Goal: Task Accomplishment & Management: Complete application form

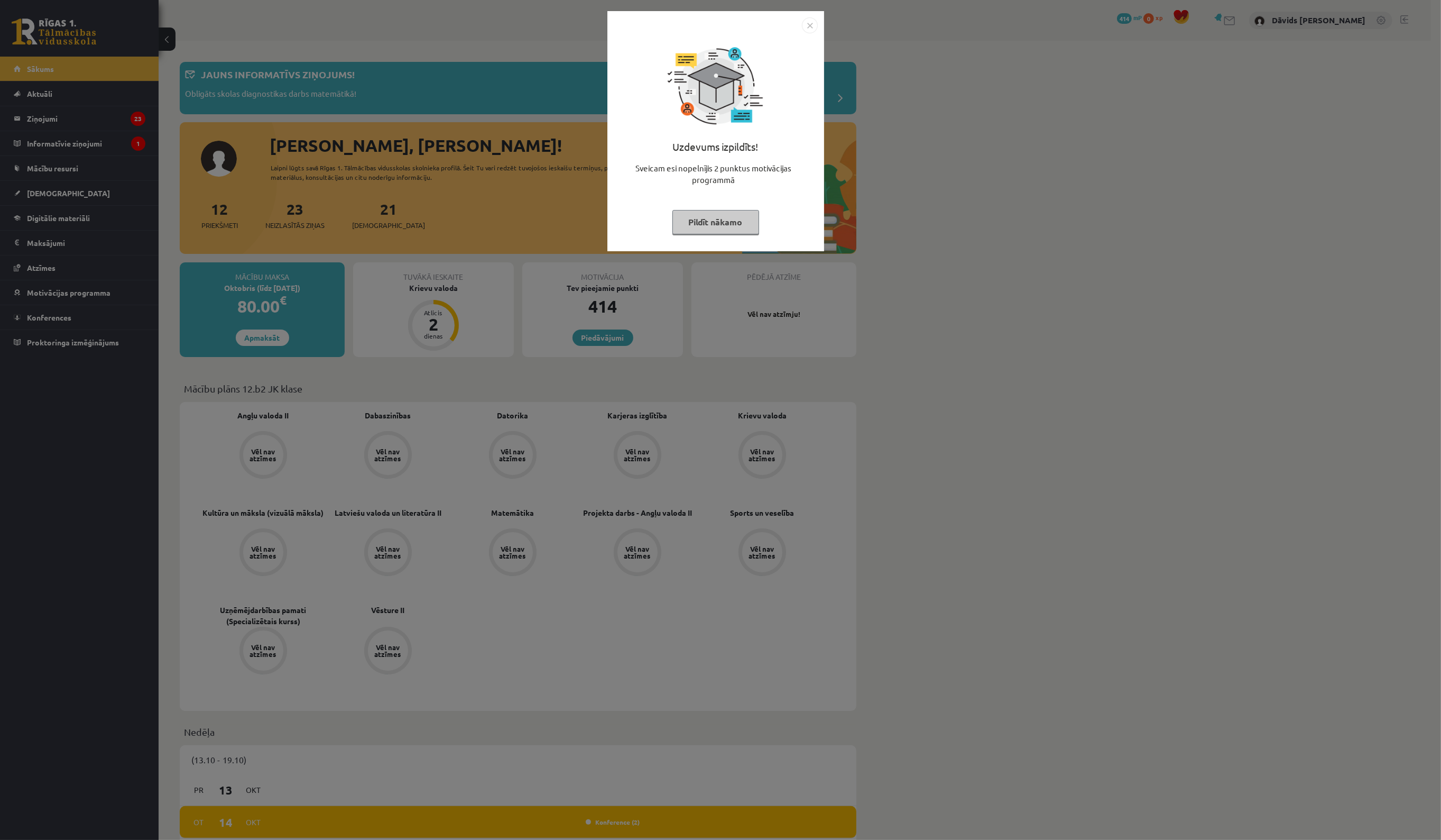
click at [805, 31] on img "Close" at bounding box center [810, 25] width 16 height 16
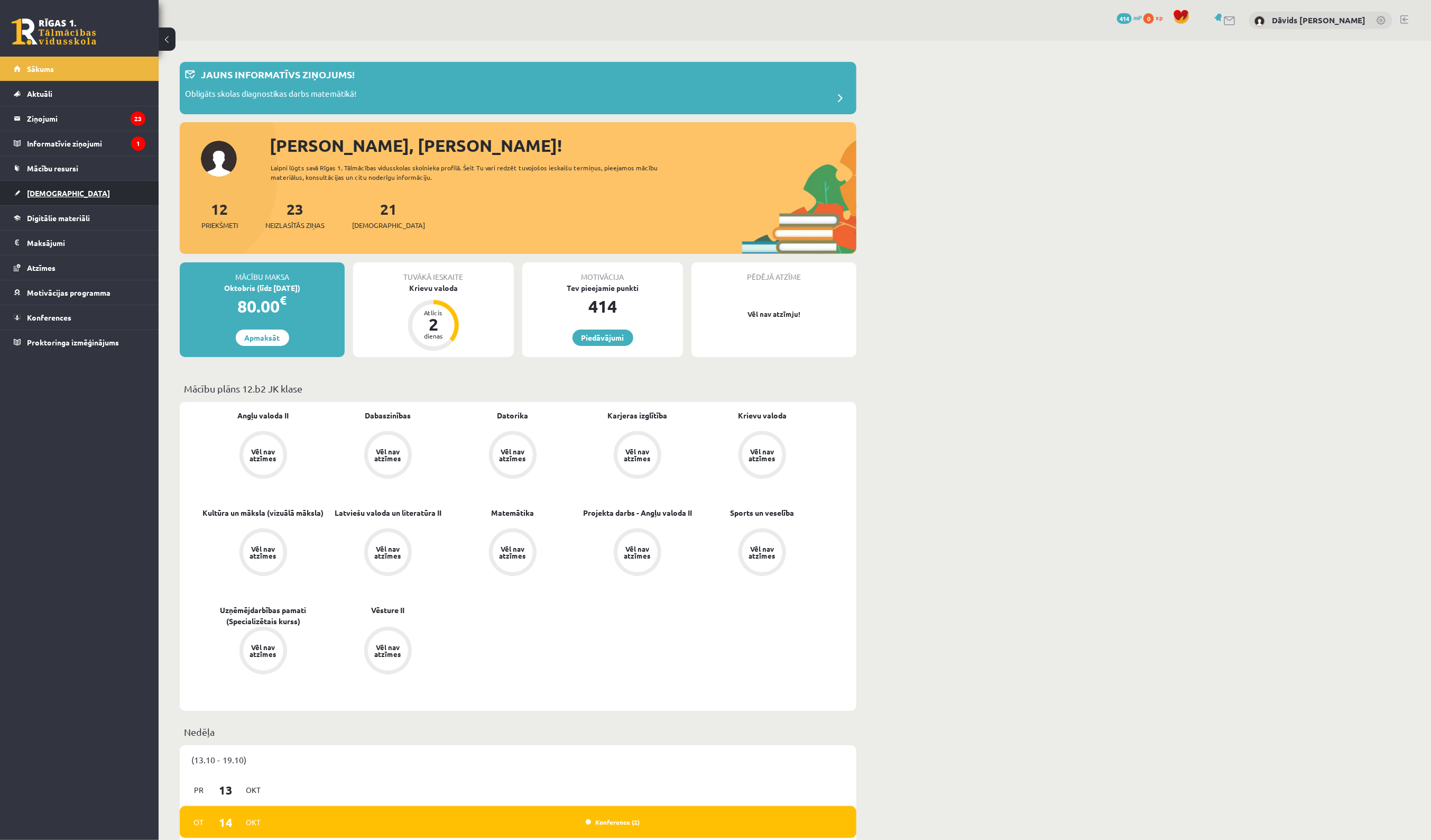
click at [81, 192] on link "[DEMOGRAPHIC_DATA]" at bounding box center [79, 193] width 131 height 24
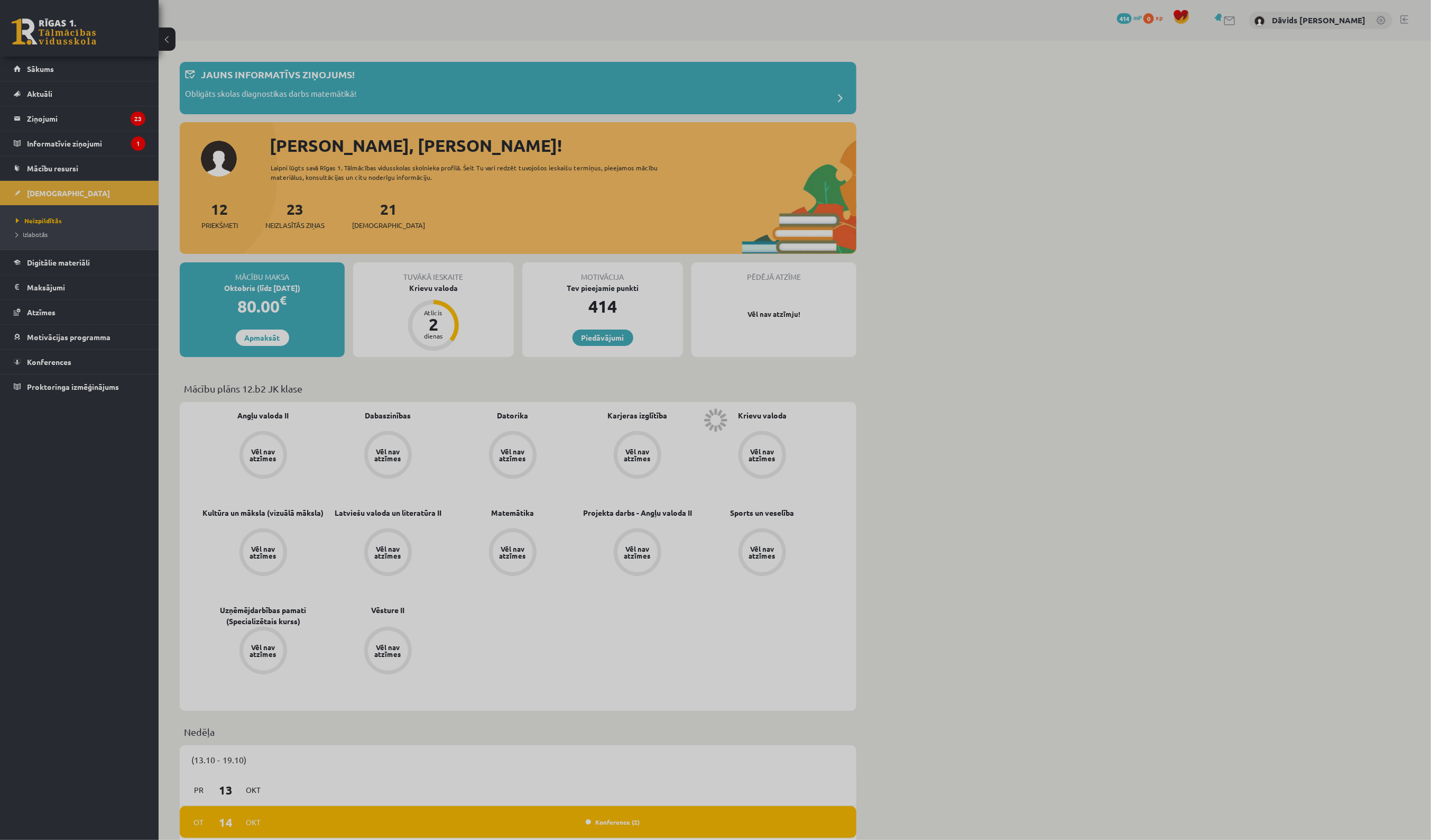
click at [48, 202] on div at bounding box center [715, 420] width 1431 height 840
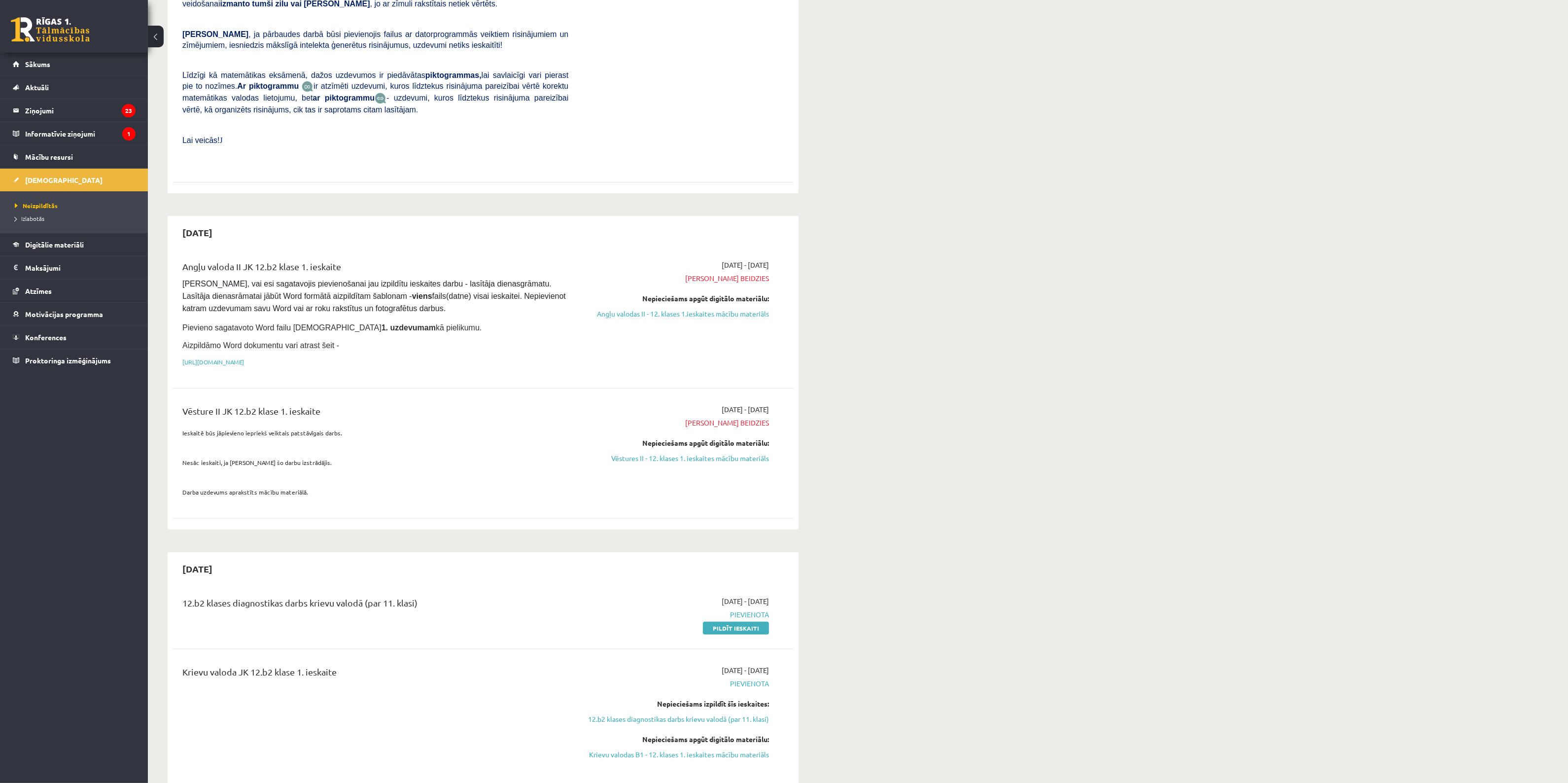
scroll to position [616, 0]
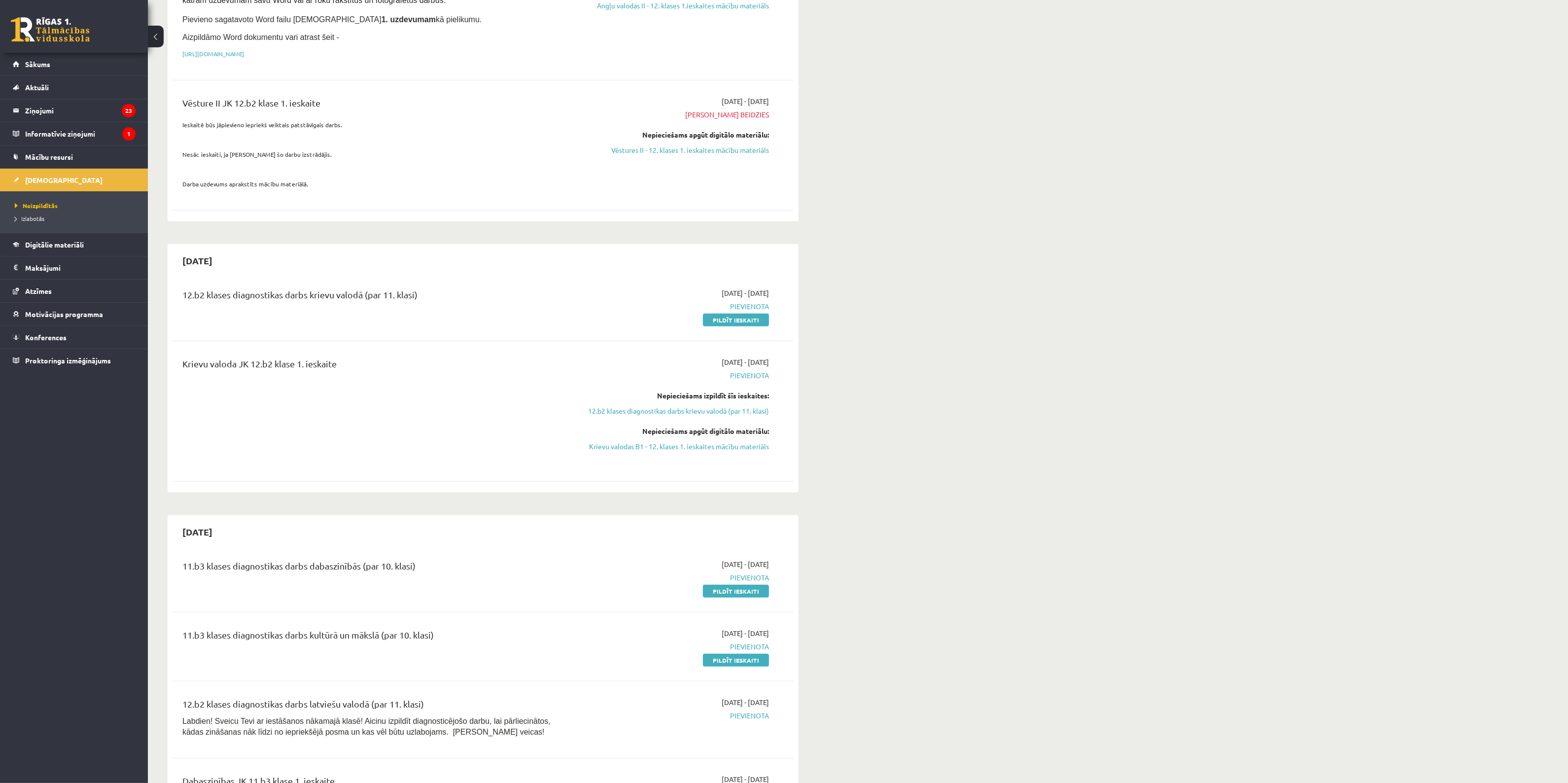
drag, startPoint x: 695, startPoint y: 385, endPoint x: 511, endPoint y: 392, distance: 184.1
click at [511, 392] on div "Krievu valoda JK 12.b2 klase 1. ieskaite" at bounding box center [375, 411] width 401 height 109
click at [735, 406] on link "12.b2 klases diagnostikas darbs krievu valodā (par 11. klasi)" at bounding box center [676, 411] width 186 height 10
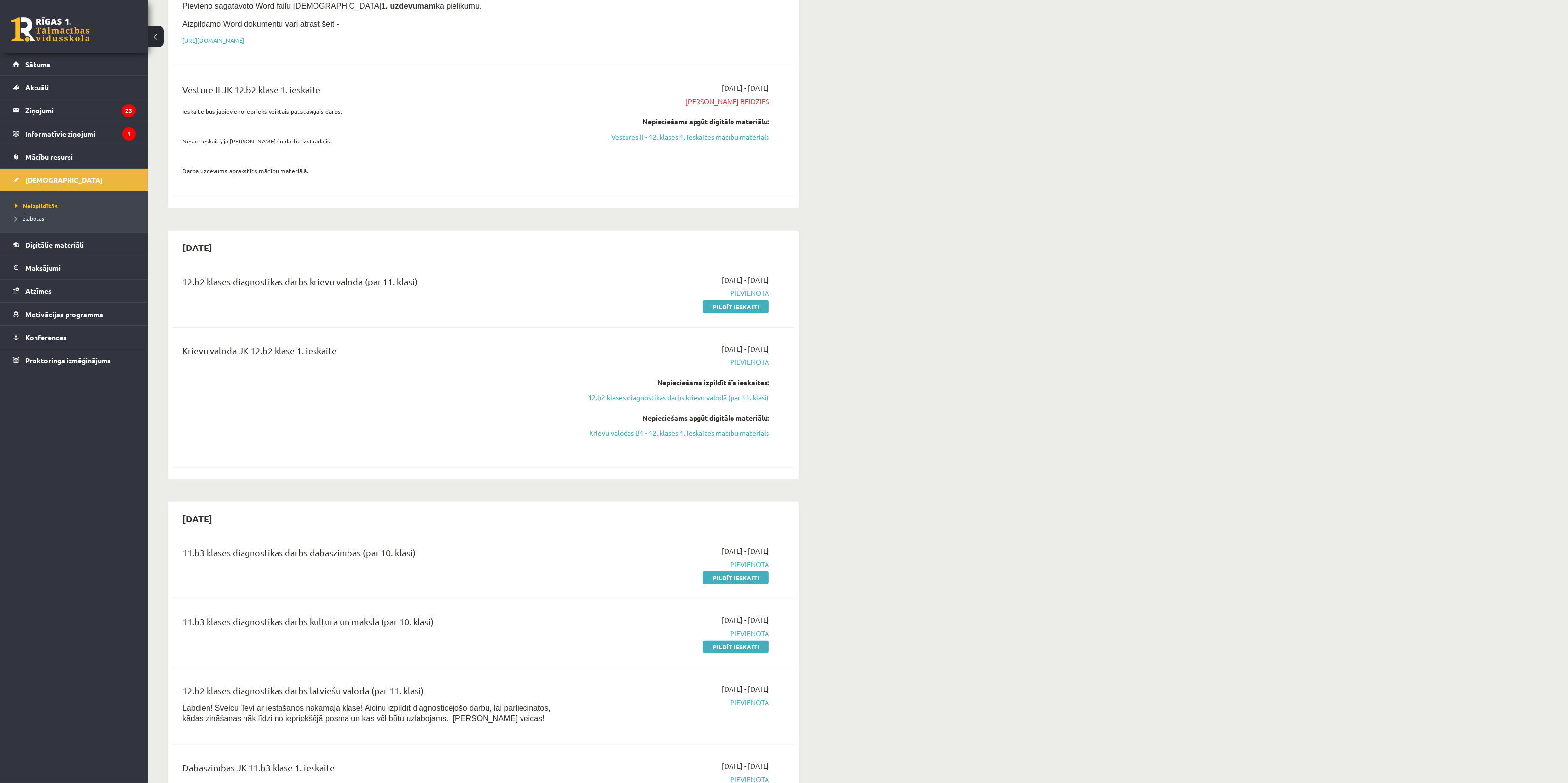
scroll to position [624, 0]
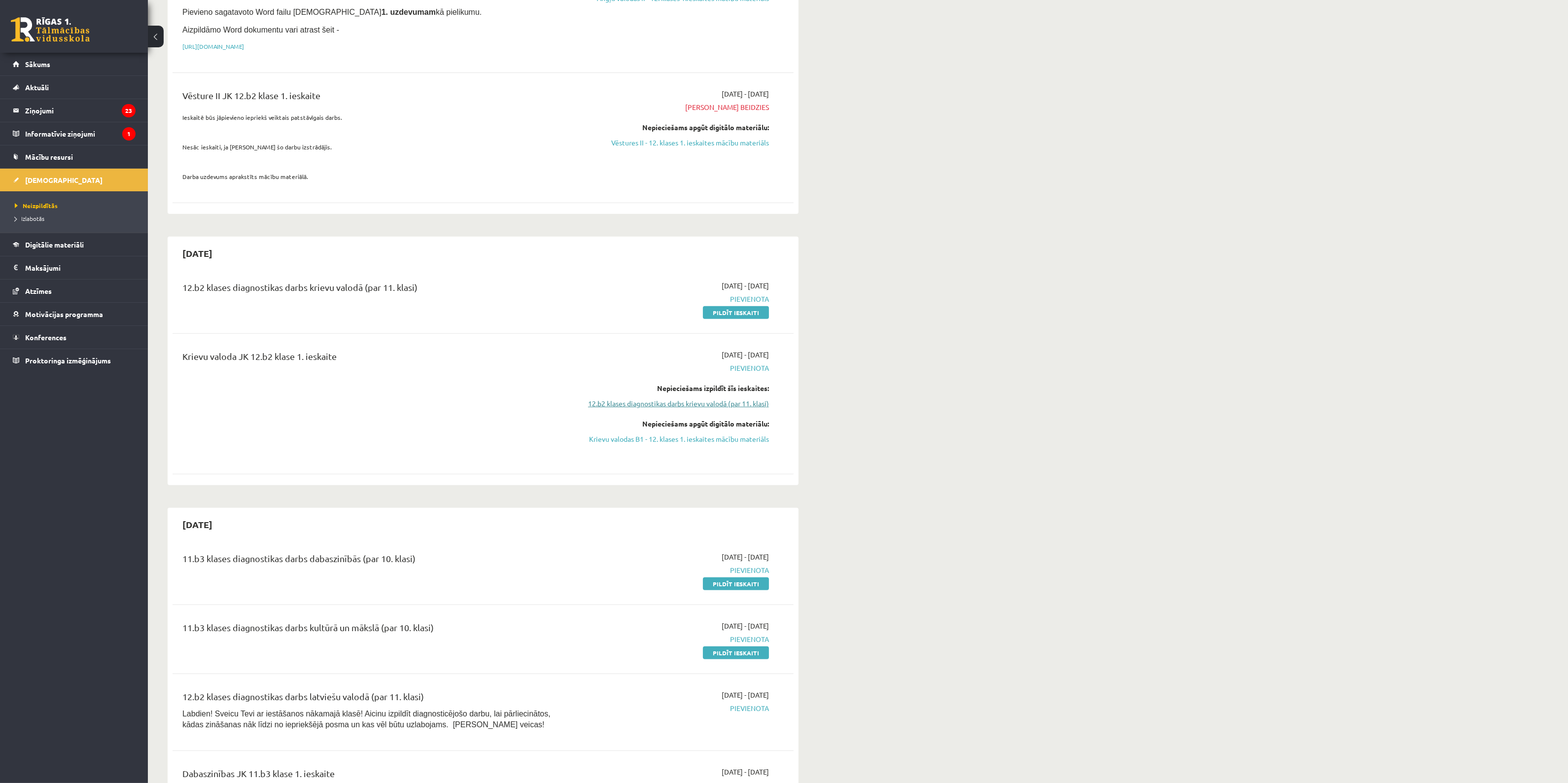
click at [699, 398] on link "12.b2 klases diagnostikas darbs krievu valodā (par 11. klasi)" at bounding box center [676, 403] width 186 height 10
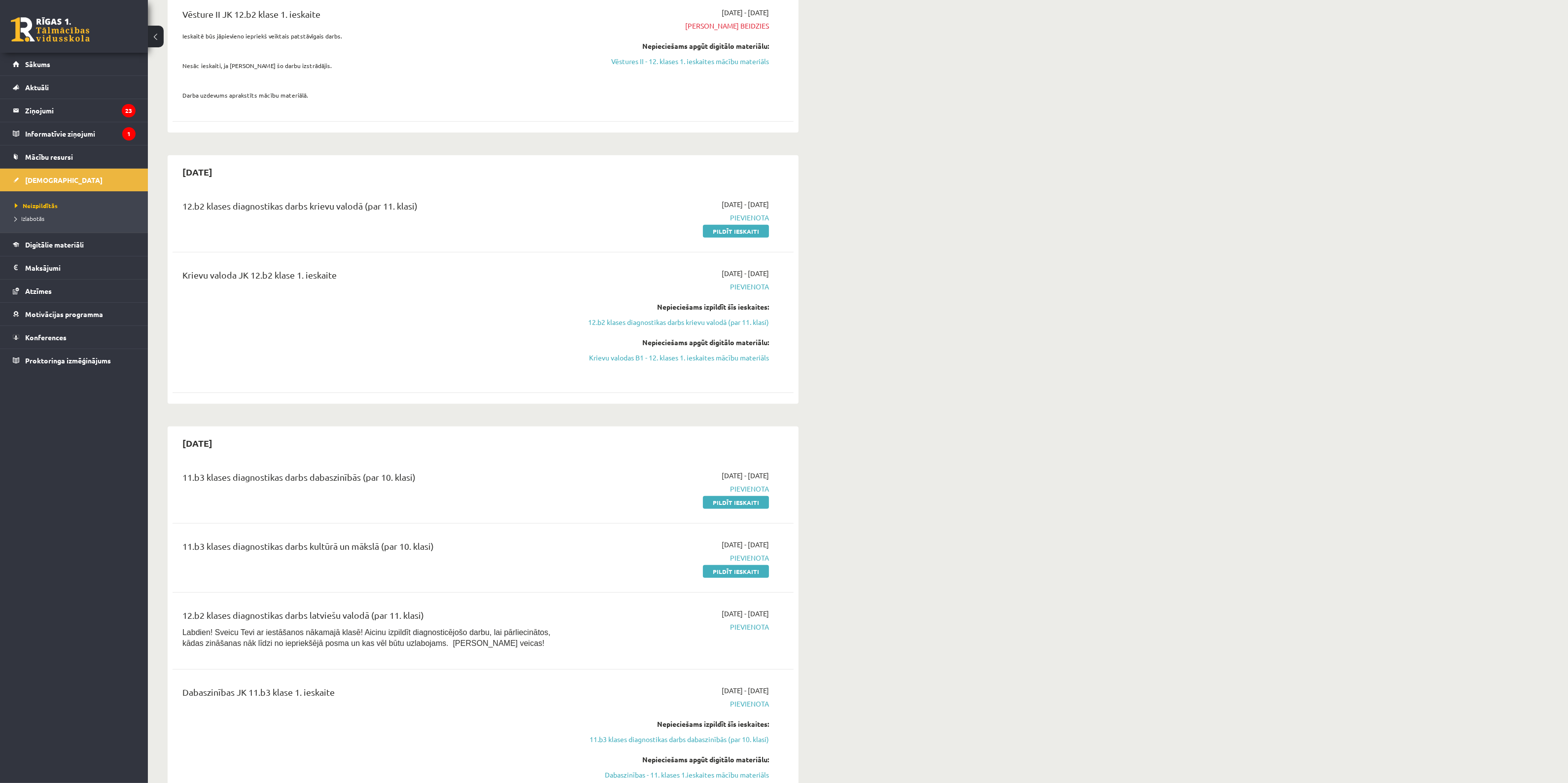
scroll to position [685, 0]
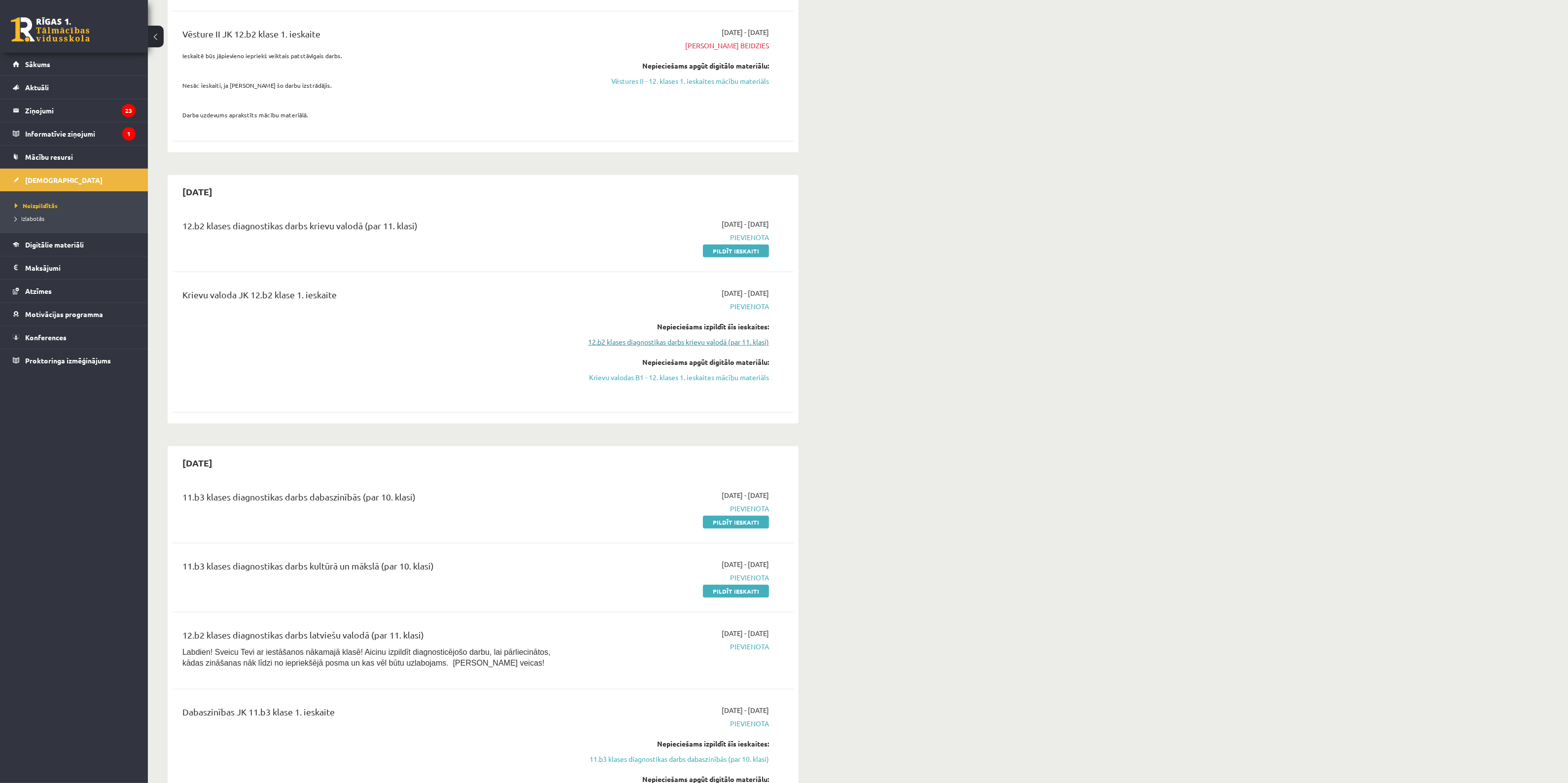
click at [733, 337] on link "12.b2 klases diagnostikas darbs krievu valodā (par 11. klasi)" at bounding box center [676, 342] width 186 height 10
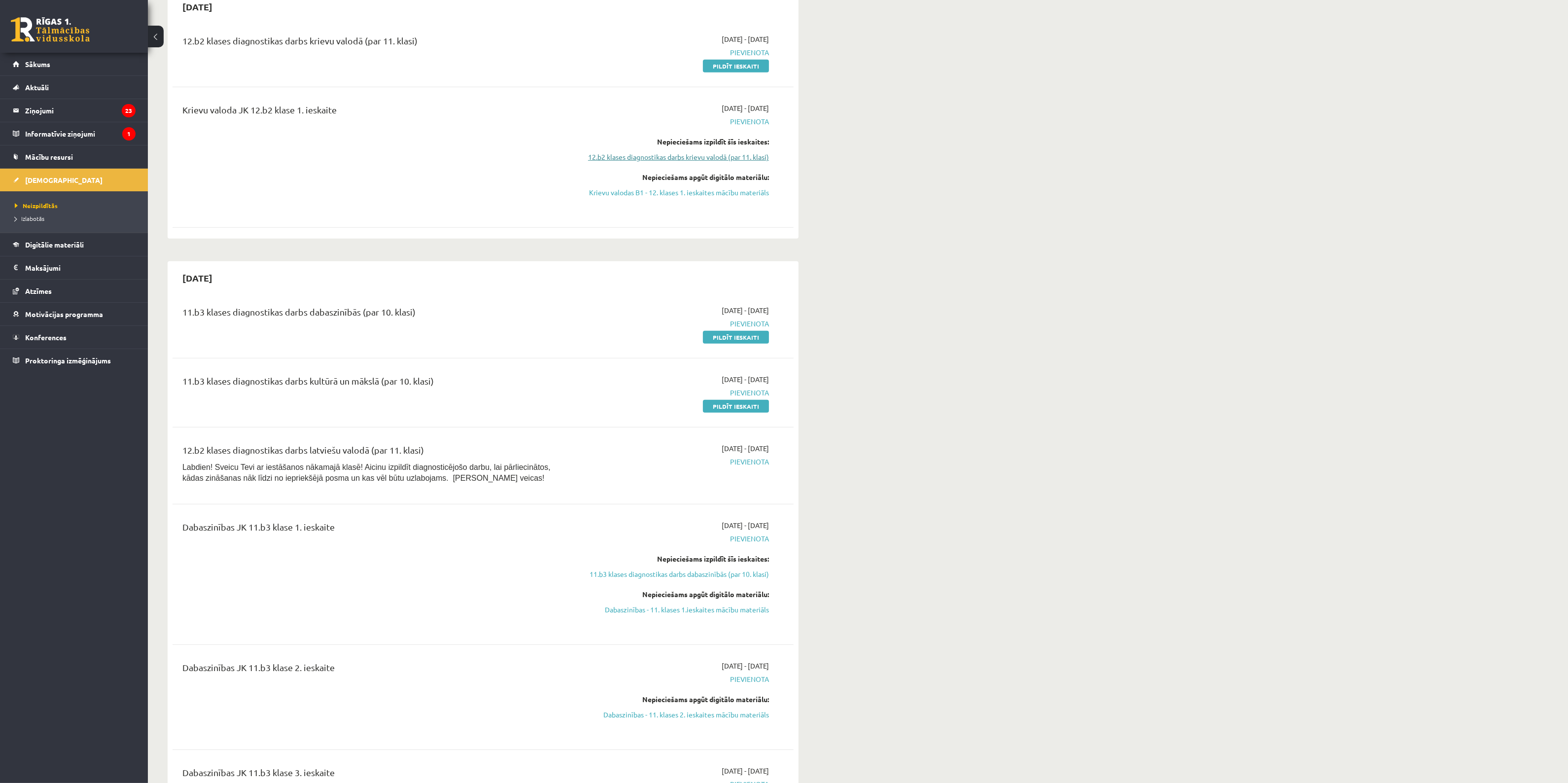
click at [707, 152] on link "12.b2 klases diagnostikas darbs krievu valodā (par 11. klasi)" at bounding box center [676, 157] width 186 height 10
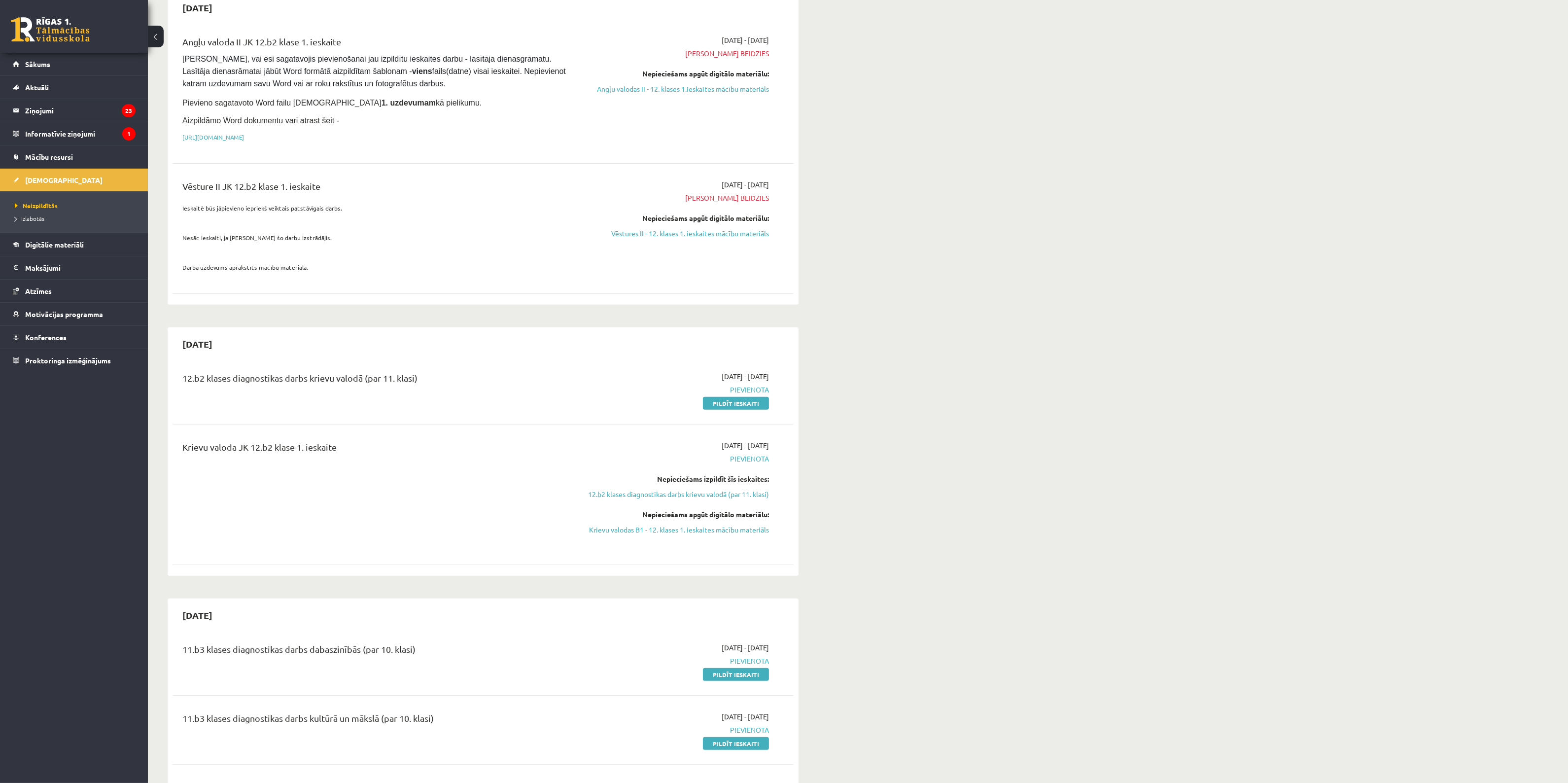
scroll to position [739, 0]
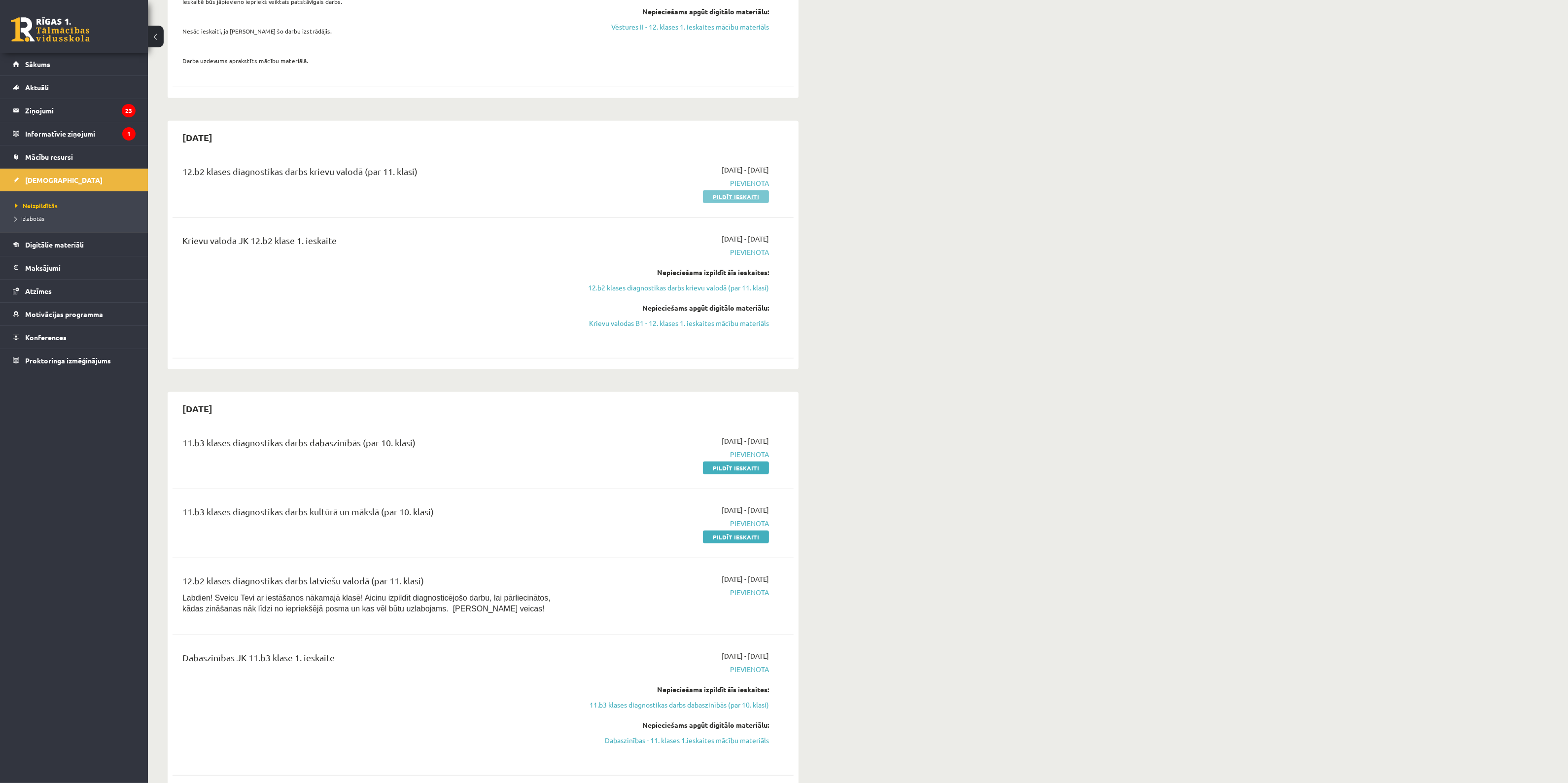
click at [738, 190] on link "Pildīt ieskaiti" at bounding box center [736, 196] width 66 height 13
click at [722, 190] on link "Pildīt ieskaiti" at bounding box center [736, 196] width 66 height 13
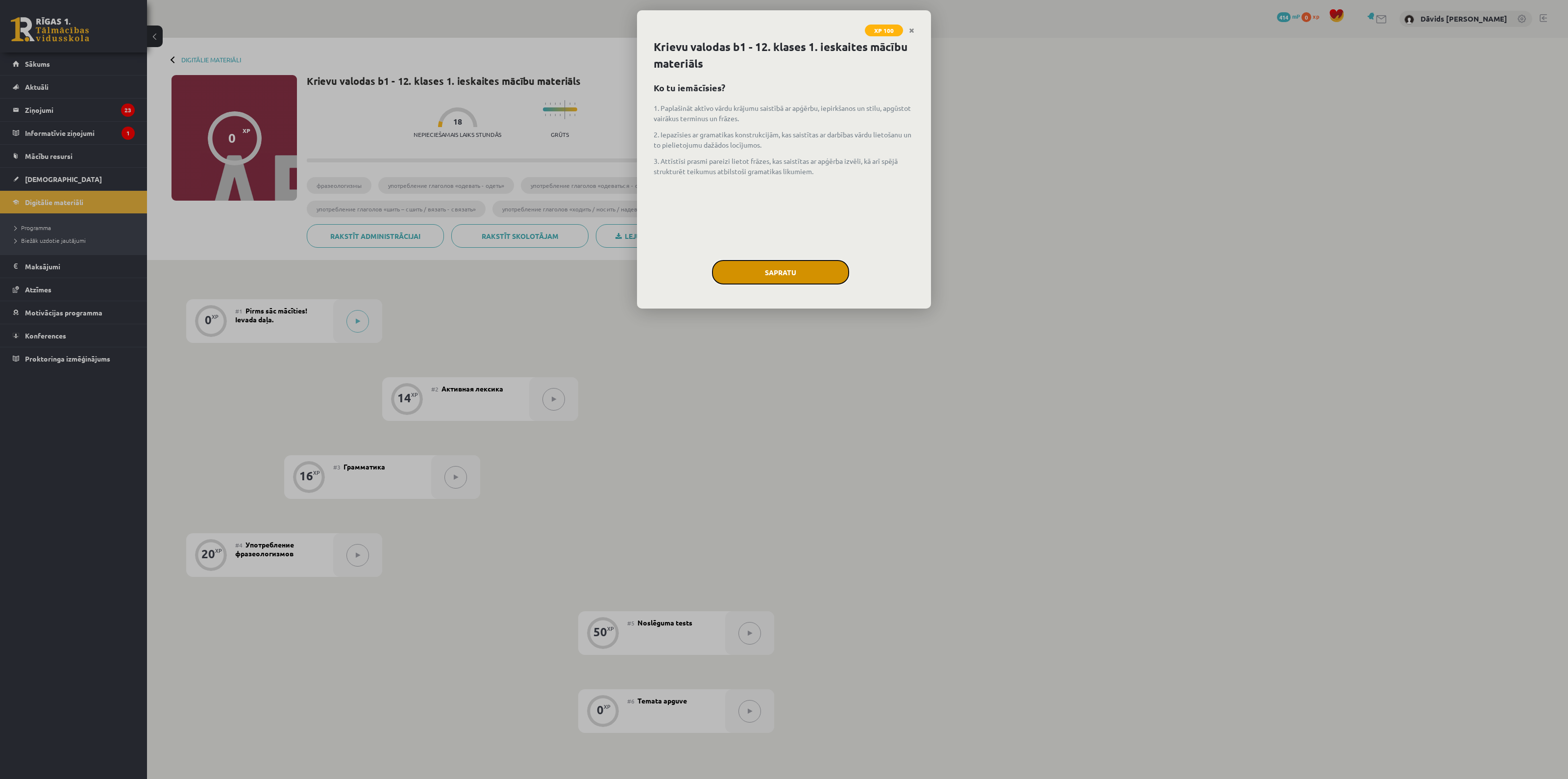
click at [766, 273] on button "Sapratu" at bounding box center [781, 272] width 138 height 24
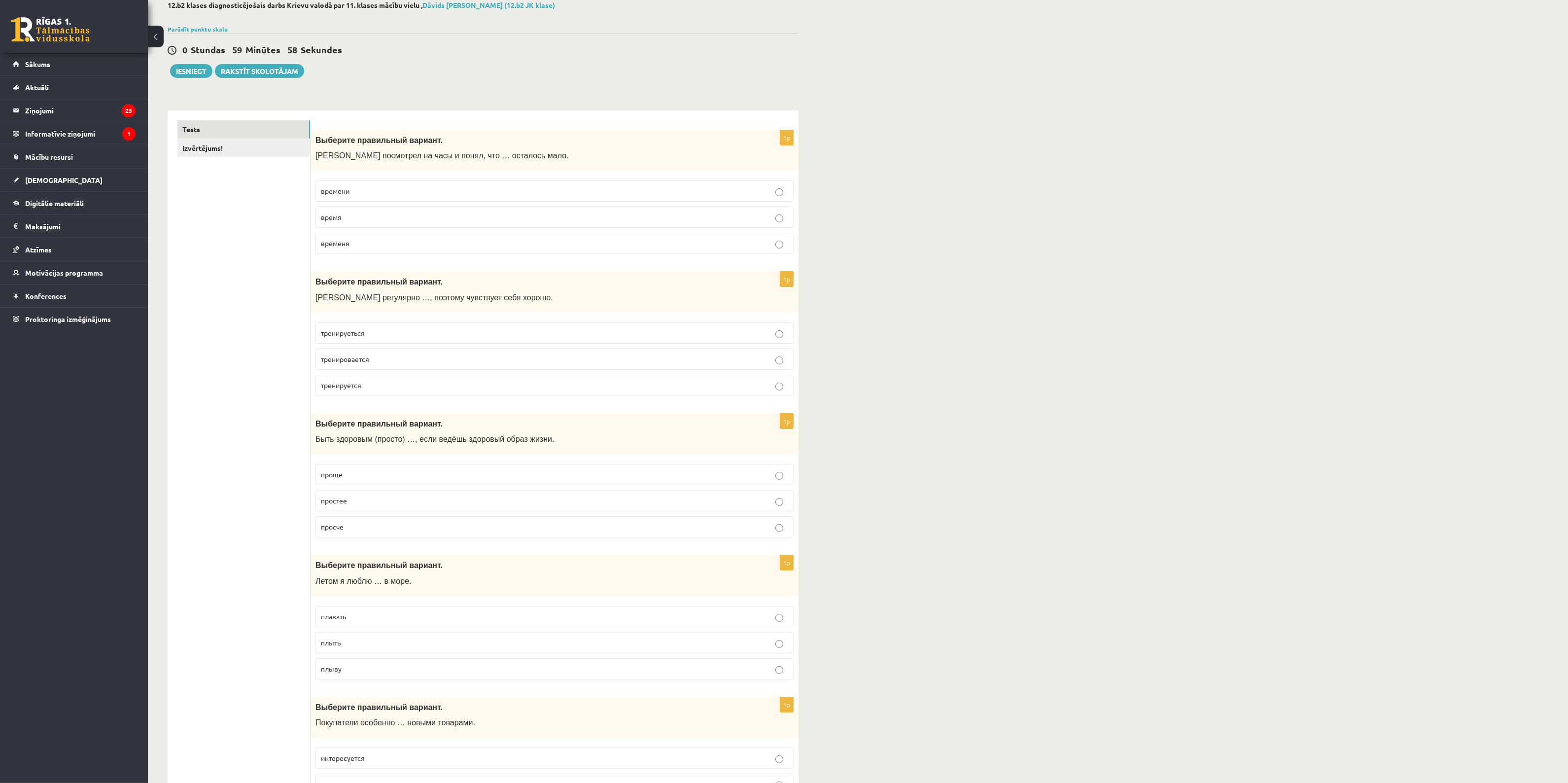
scroll to position [62, 0]
click at [525, 180] on label "времени" at bounding box center [554, 186] width 479 height 21
click at [377, 380] on p "тренируется" at bounding box center [554, 381] width 468 height 10
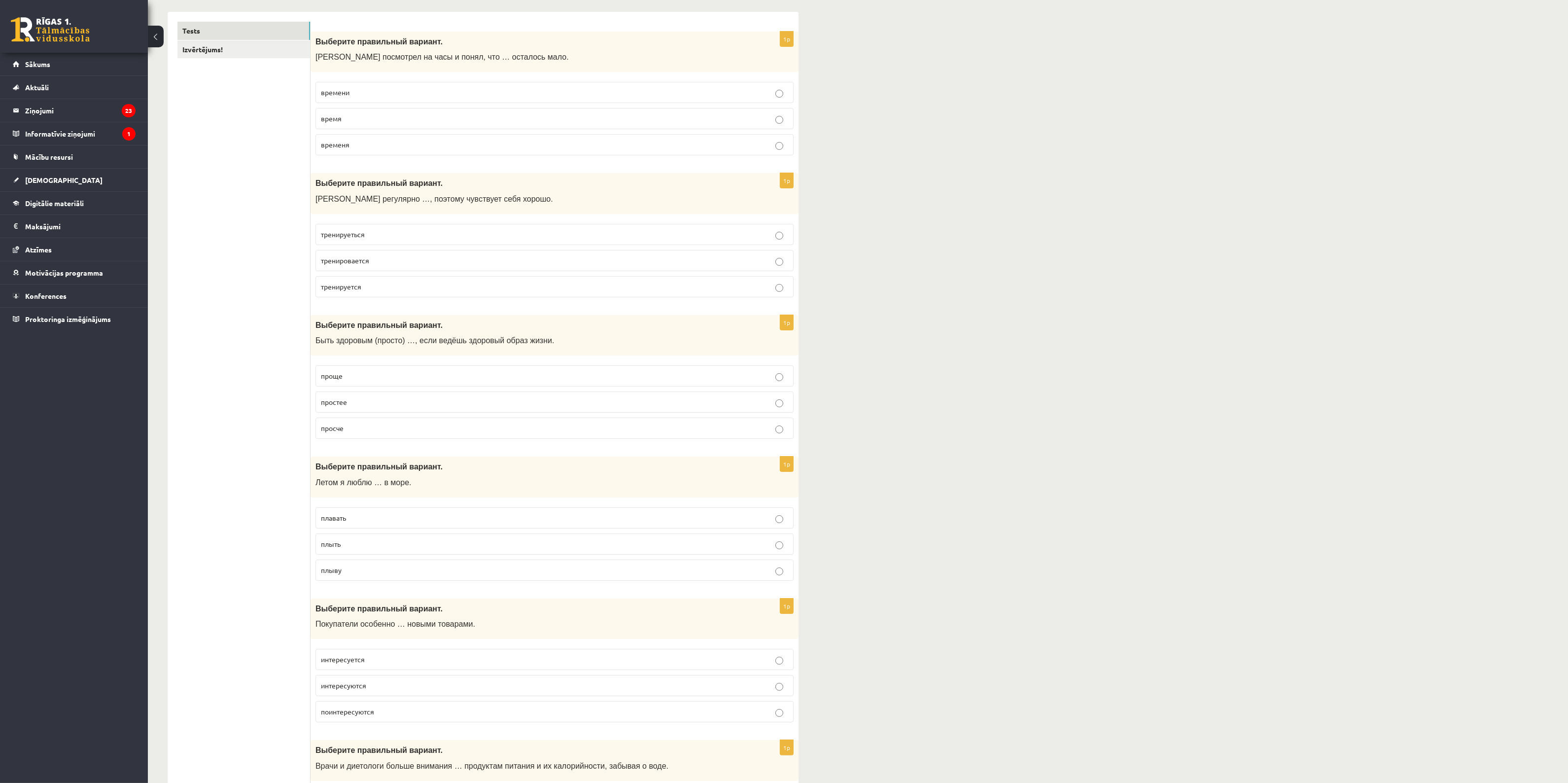
scroll to position [185, 0]
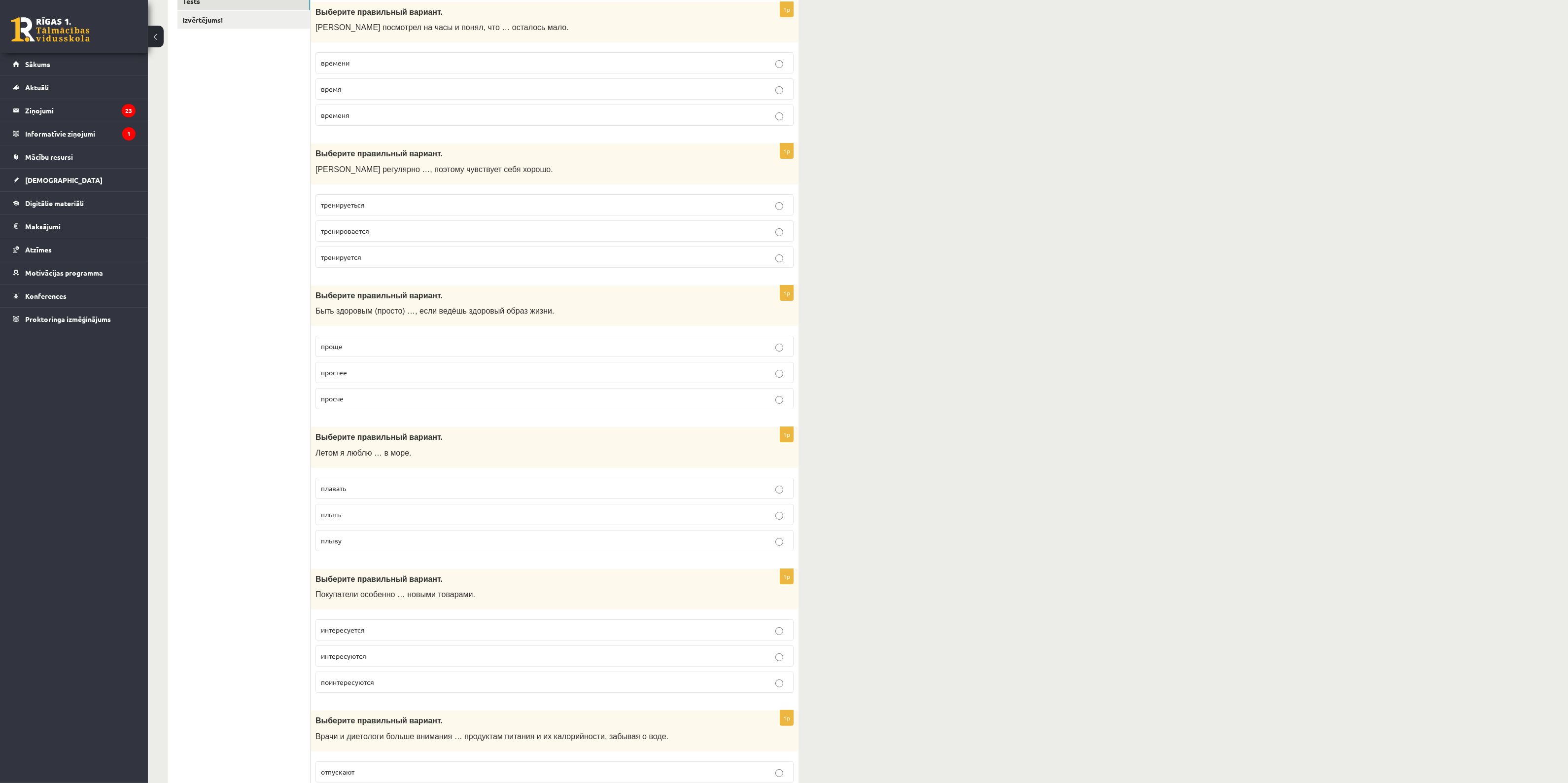
click at [351, 345] on p "проще" at bounding box center [554, 346] width 468 height 10
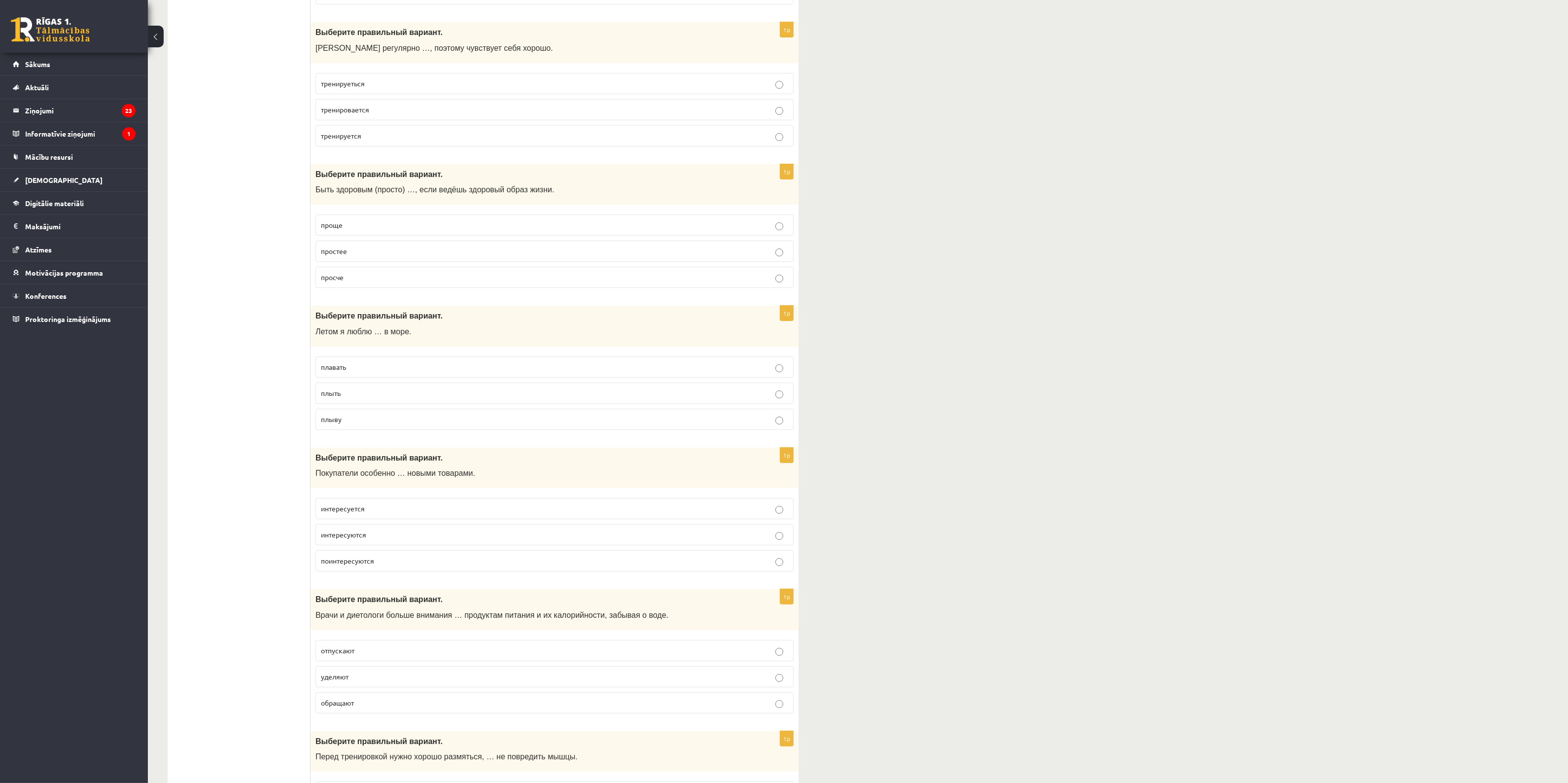
scroll to position [308, 0]
click at [400, 370] on p "плавать" at bounding box center [554, 364] width 468 height 10
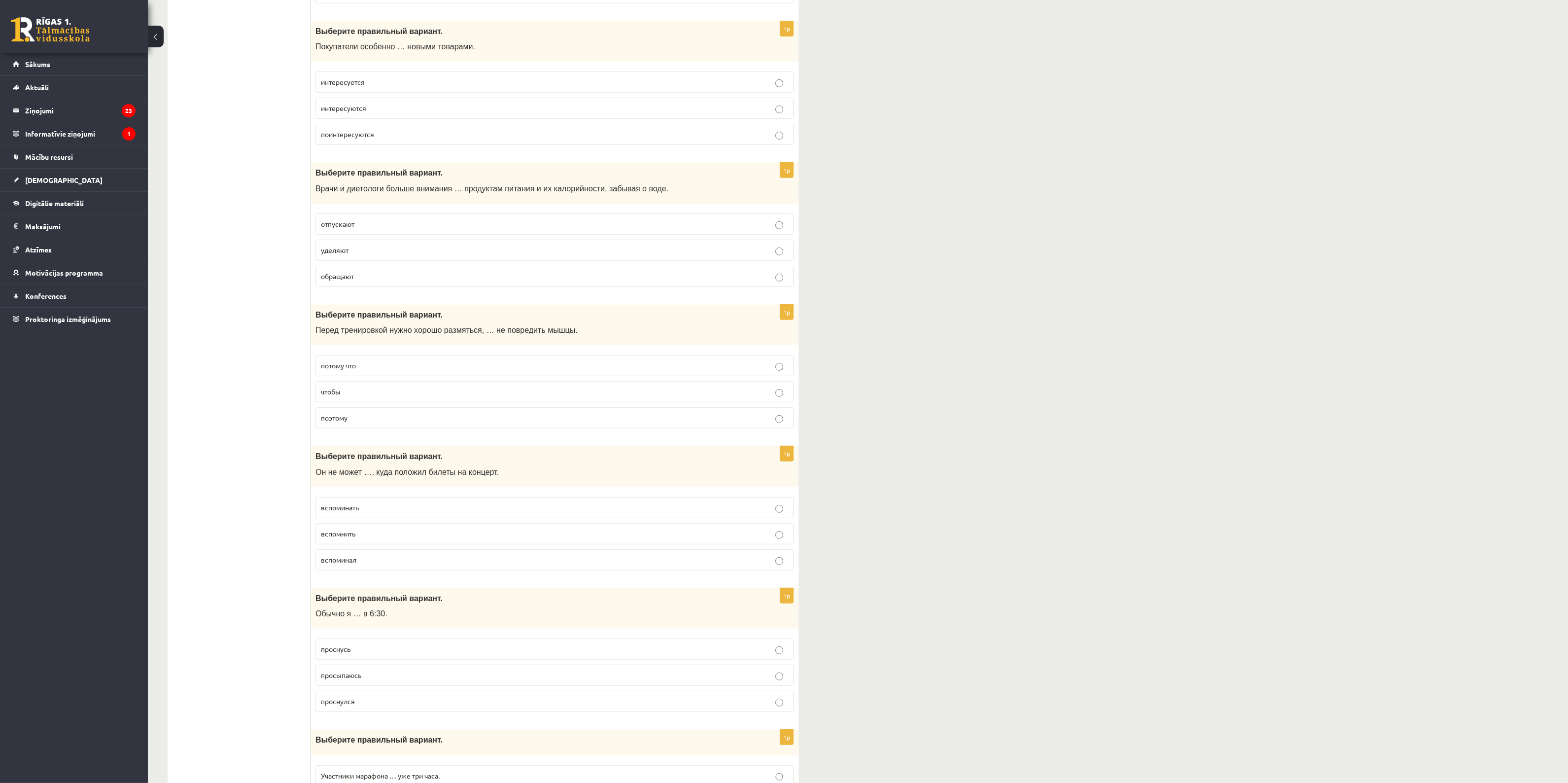
scroll to position [739, 0]
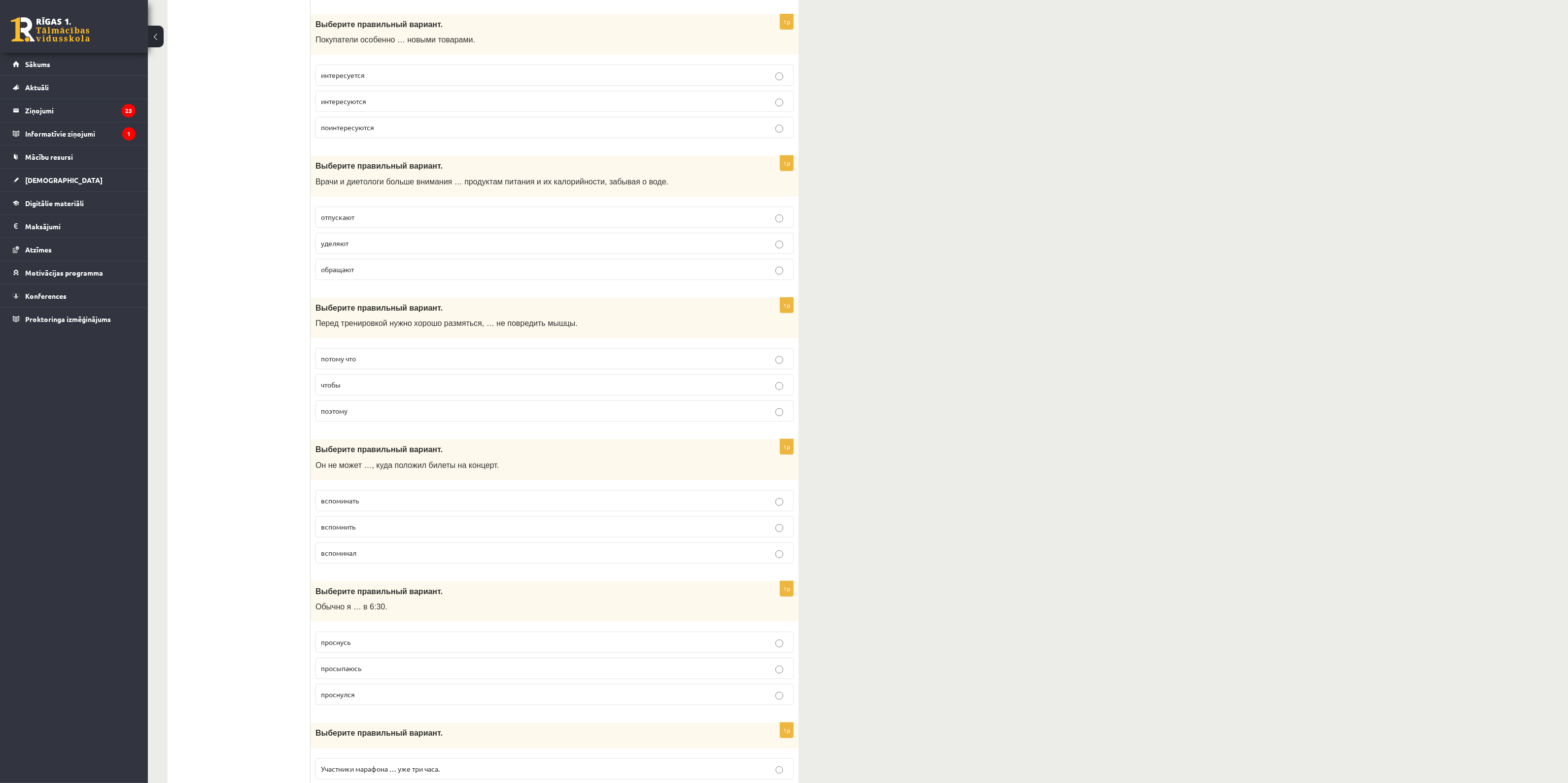
click at [387, 105] on p "интересуются" at bounding box center [554, 101] width 468 height 10
click at [419, 80] on p "интересуется" at bounding box center [554, 75] width 468 height 10
click at [355, 248] on p "уделяют" at bounding box center [554, 243] width 468 height 10
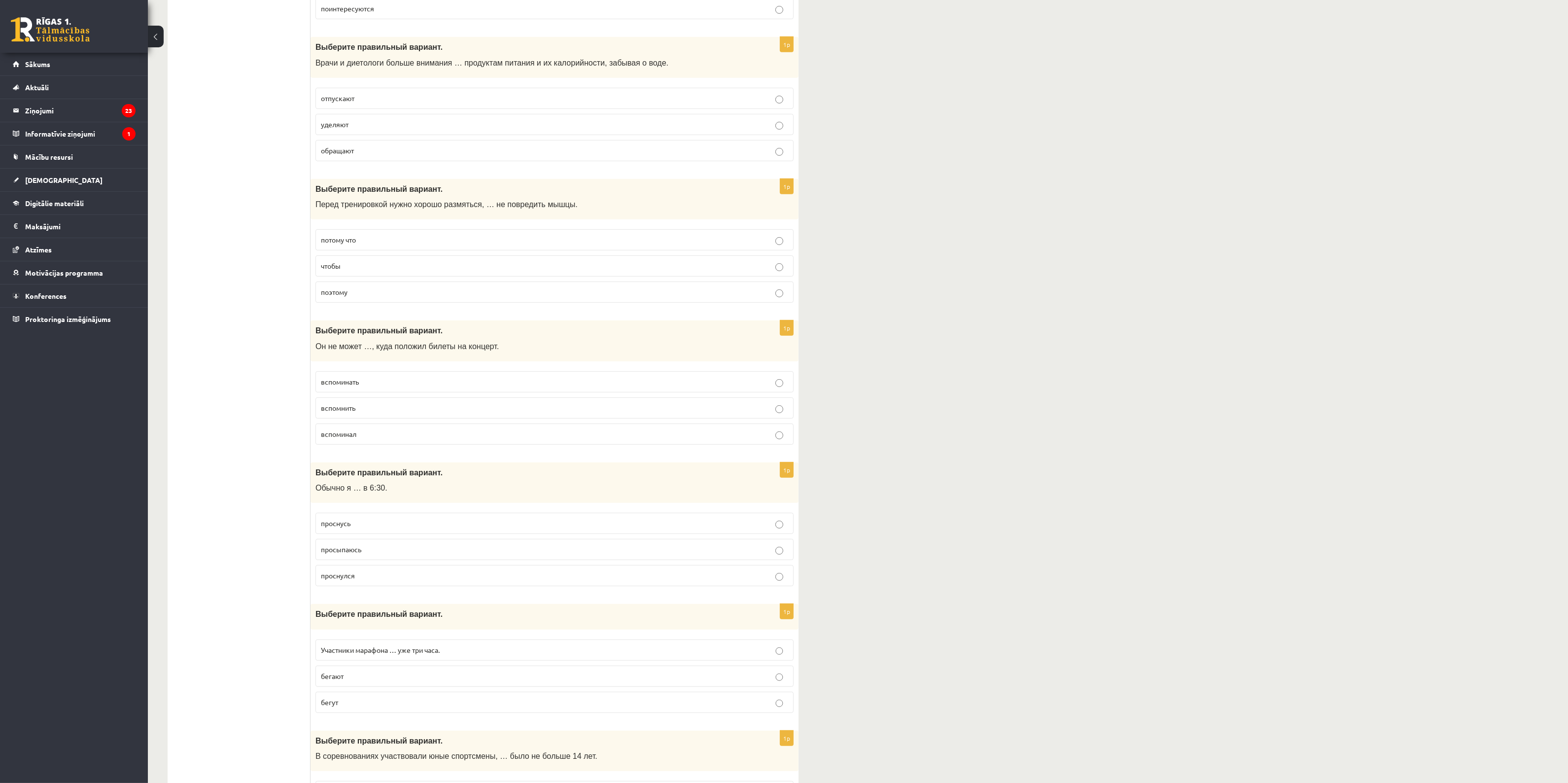
scroll to position [862, 0]
click at [400, 264] on p "чтобы" at bounding box center [554, 262] width 468 height 10
click at [370, 408] on p "вспомнить" at bounding box center [554, 403] width 468 height 10
click at [364, 550] on p "просыпаюсь" at bounding box center [554, 545] width 468 height 10
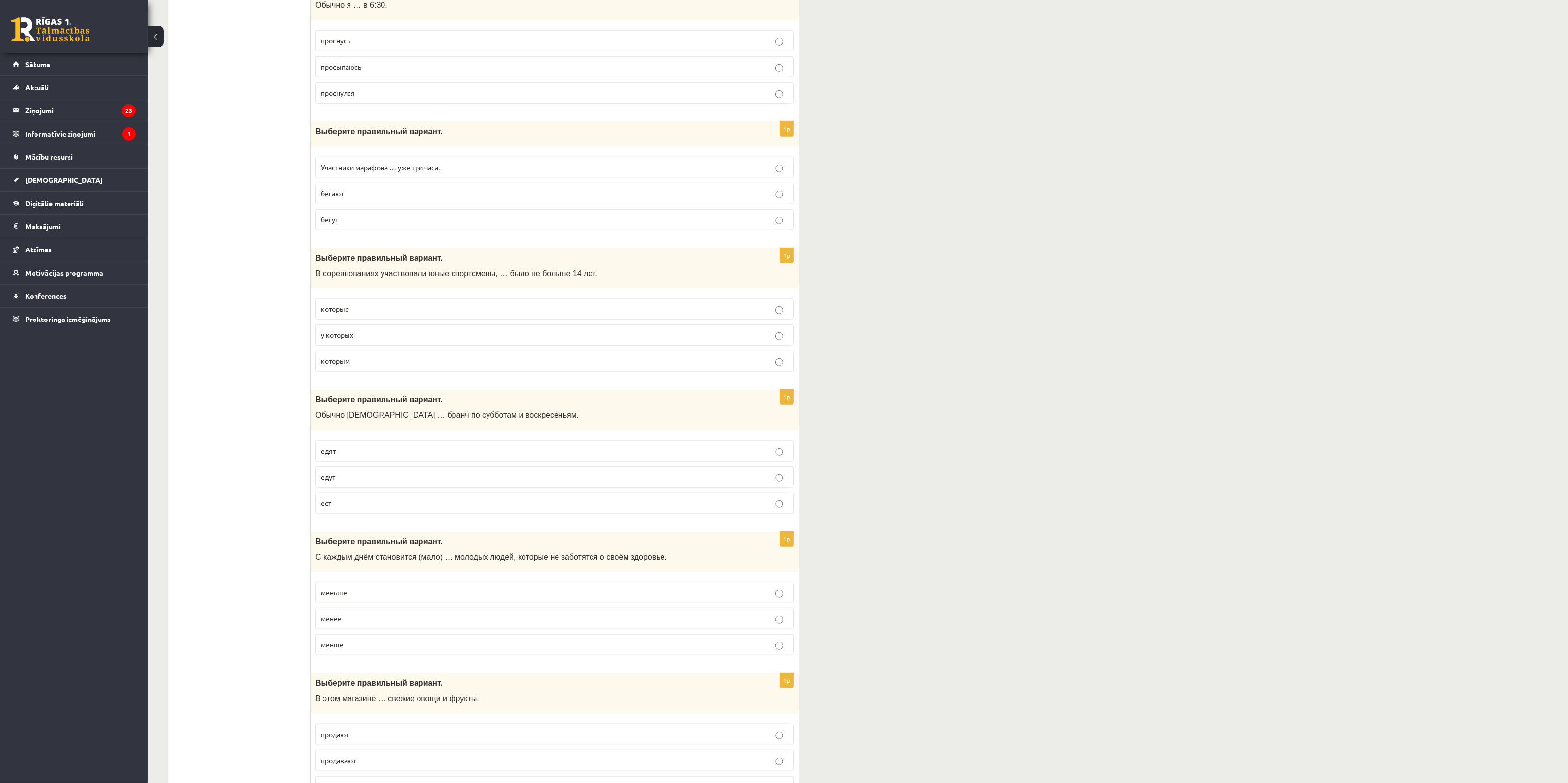
scroll to position [1336, 0]
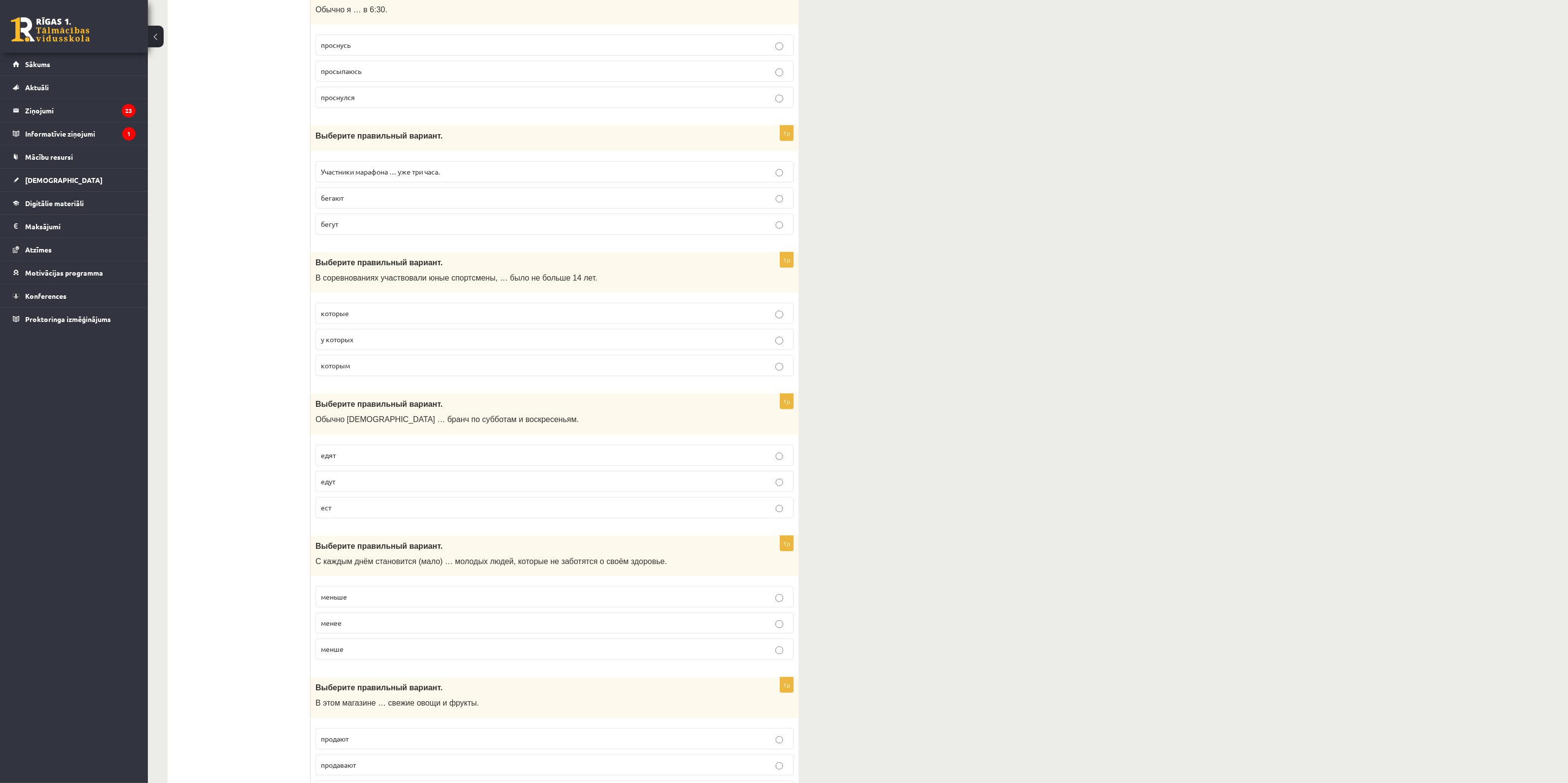
click at [351, 230] on p "бегут" at bounding box center [554, 224] width 468 height 10
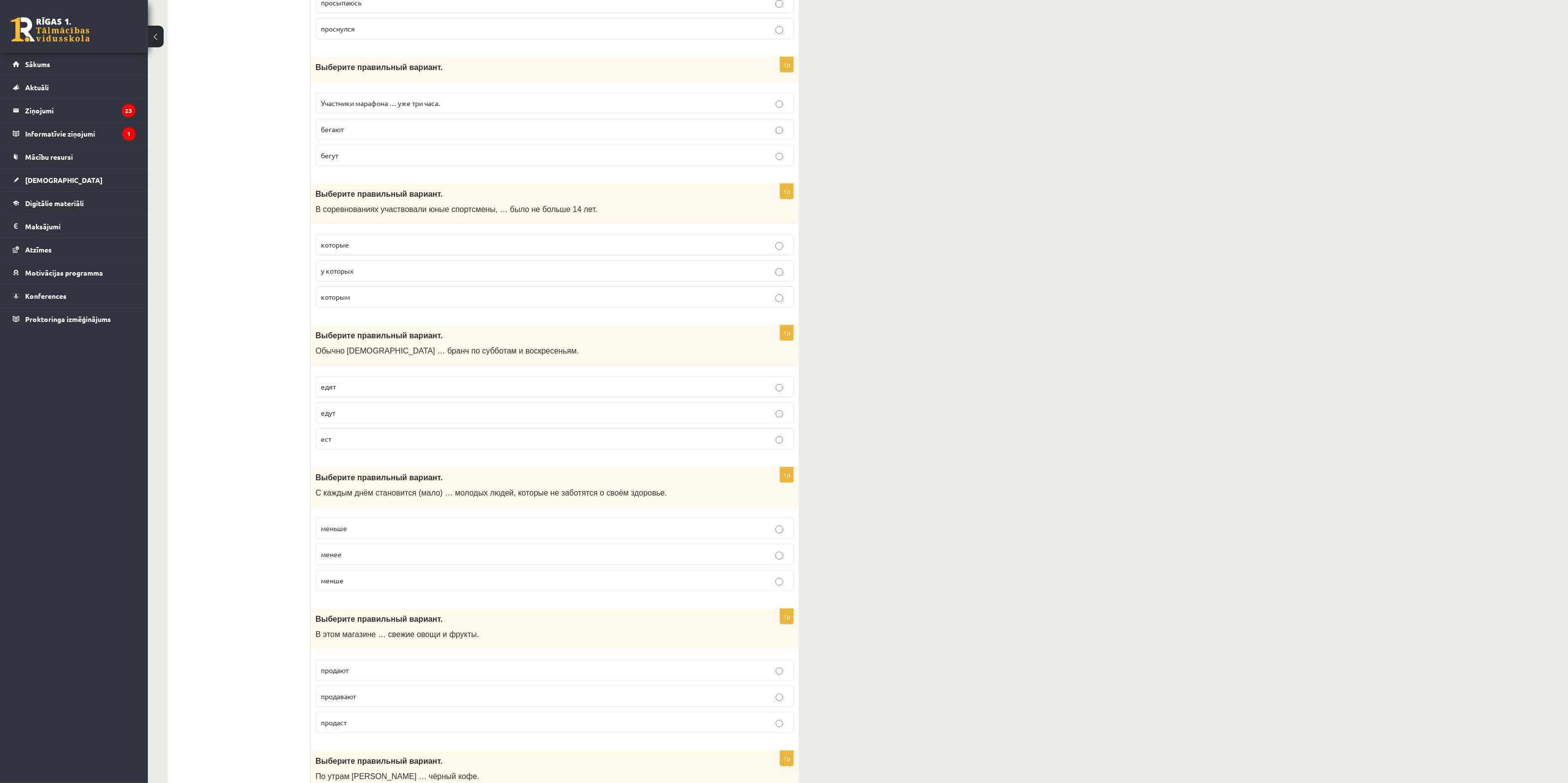
scroll to position [1460, 0]
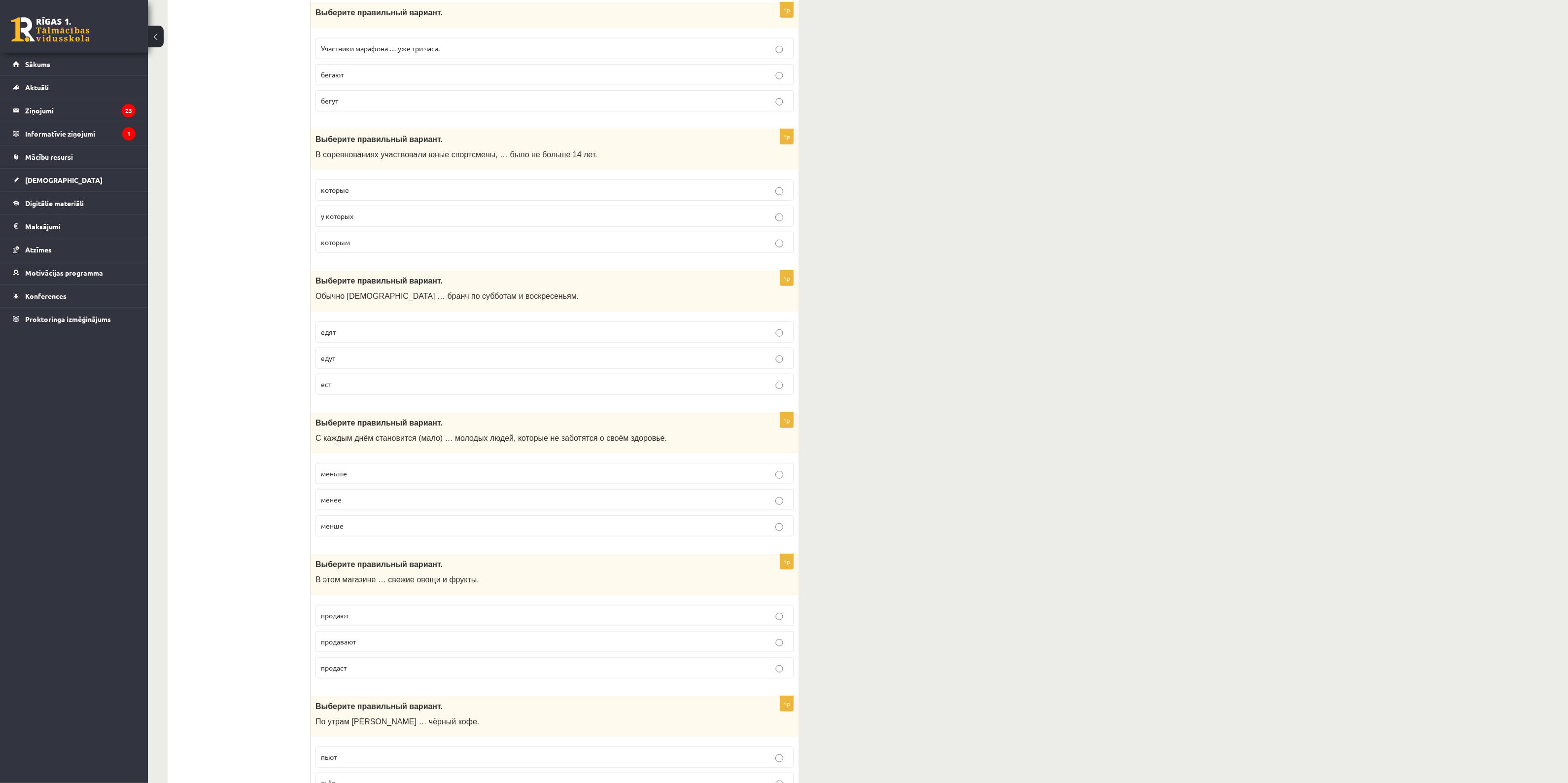
click at [365, 221] on p "у которых" at bounding box center [554, 216] width 468 height 10
click at [373, 247] on p "которым" at bounding box center [554, 242] width 468 height 10
click at [345, 220] on span "у которых" at bounding box center [337, 216] width 33 height 9
click at [364, 227] on label "у которых" at bounding box center [554, 216] width 479 height 21
click at [366, 221] on p "у которых" at bounding box center [554, 216] width 468 height 10
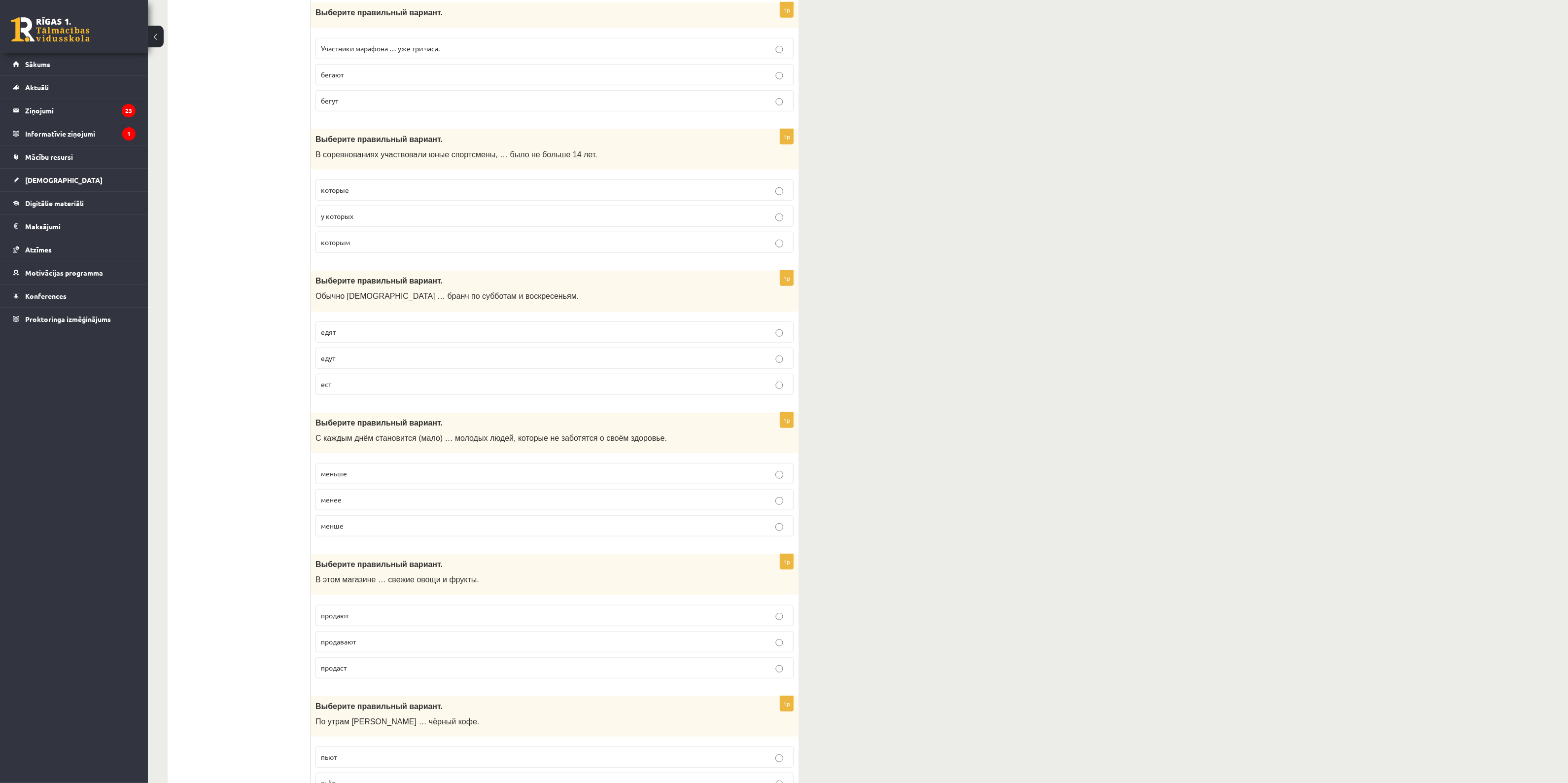
click at [351, 338] on p "едят" at bounding box center [554, 332] width 468 height 10
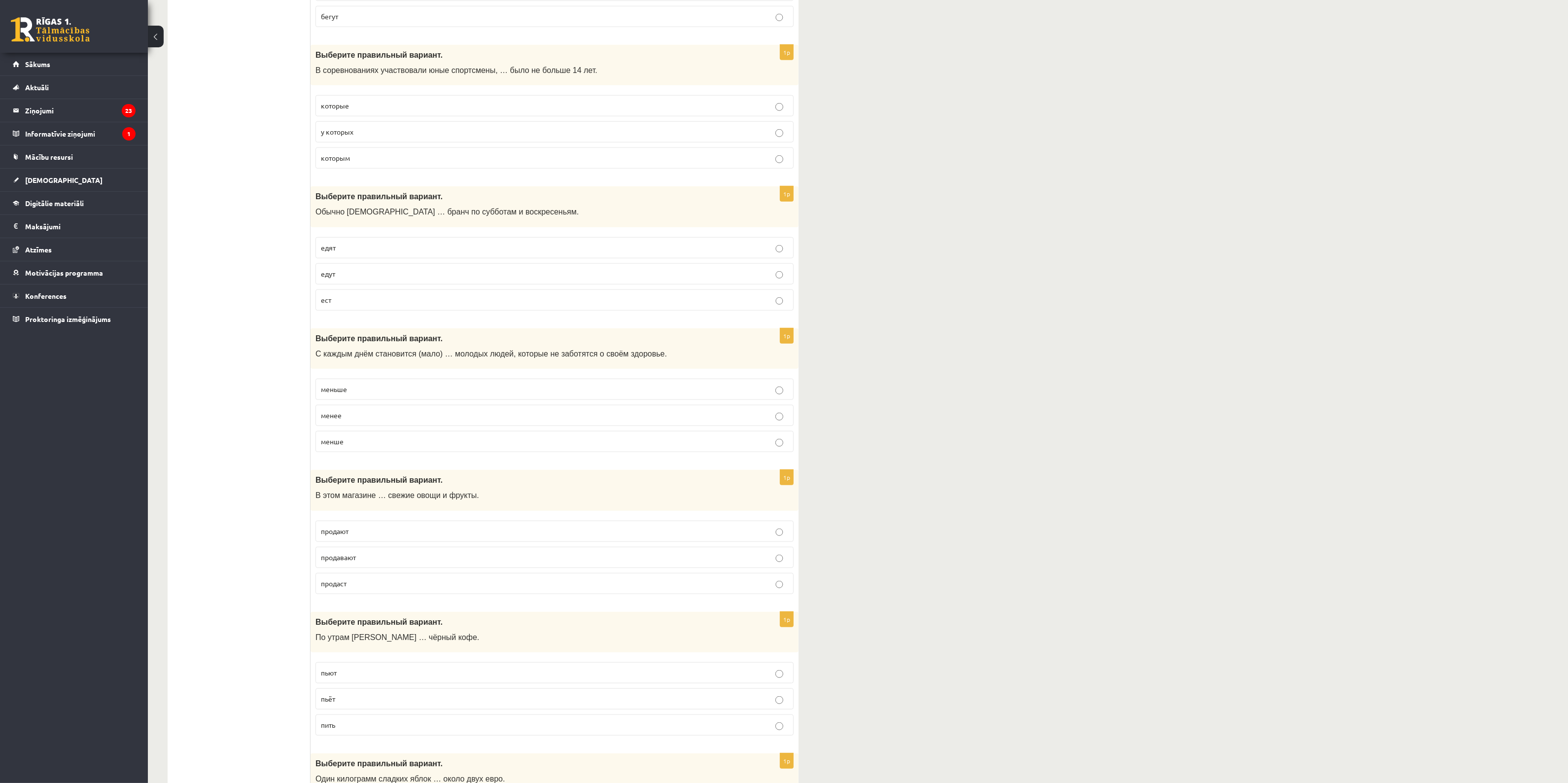
scroll to position [1583, 0]
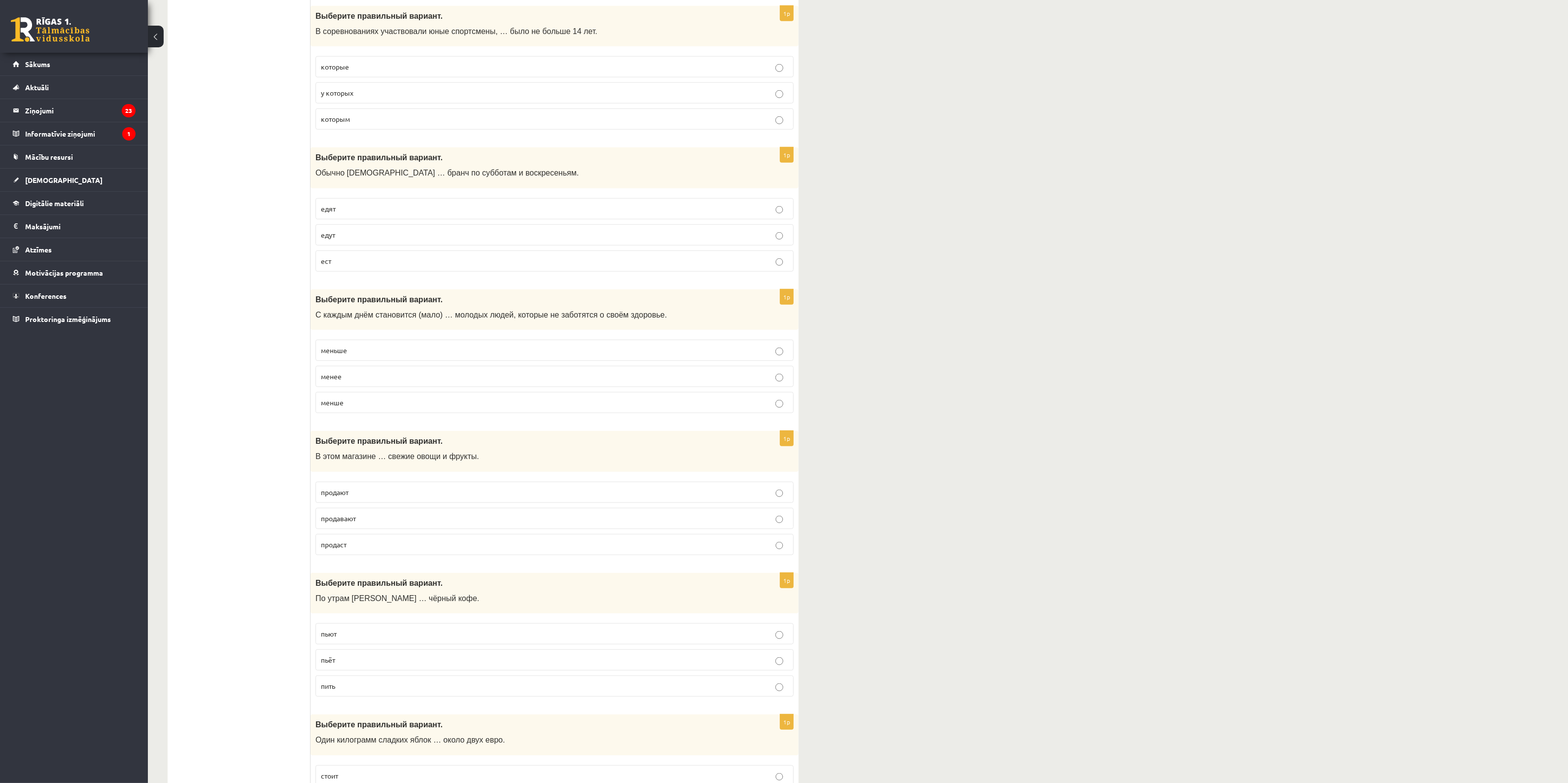
click at [368, 355] on p "меньше" at bounding box center [554, 350] width 468 height 10
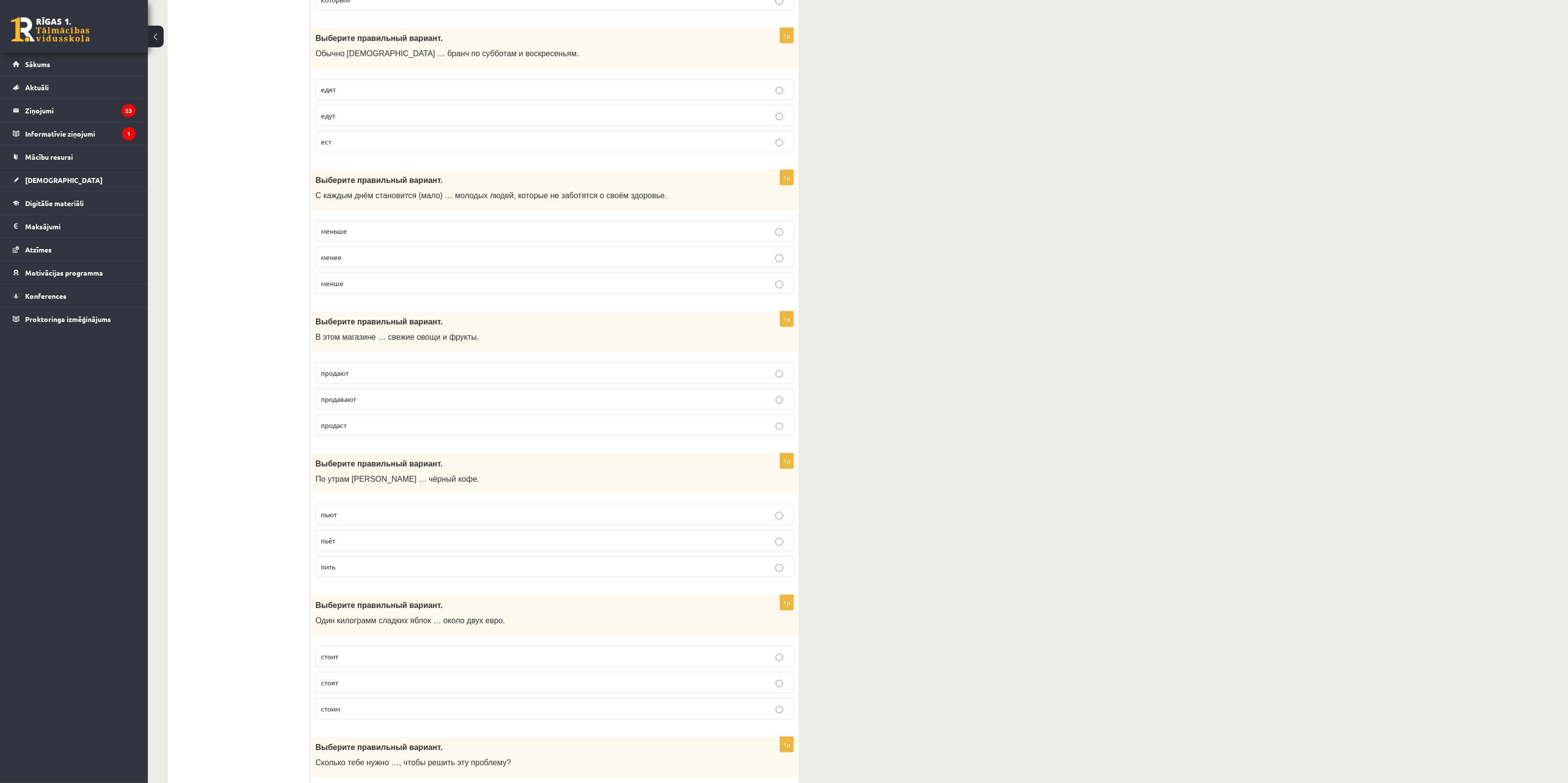
scroll to position [1706, 0]
drag, startPoint x: 314, startPoint y: 409, endPoint x: 368, endPoint y: 405, distance: 54.1
click at [368, 405] on div "1p Выберите правильный вариант. В этом магазине … свежие овощи и фрукты. продаю…" at bounding box center [554, 374] width 488 height 132
copy span "продавают"
click at [361, 374] on p "продают" at bounding box center [554, 369] width 468 height 10
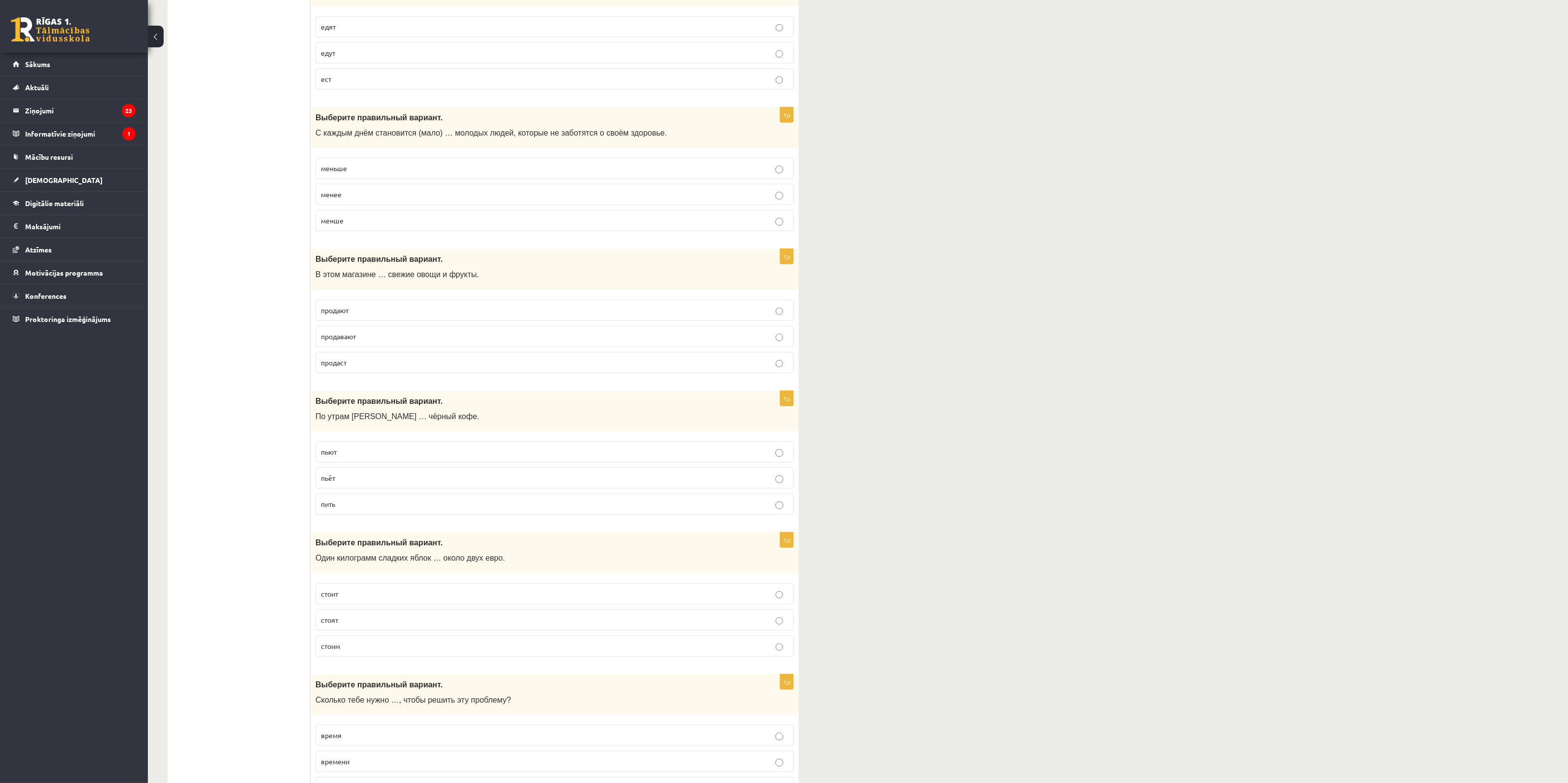
scroll to position [1768, 0]
click at [358, 338] on p "продавают" at bounding box center [554, 333] width 468 height 10
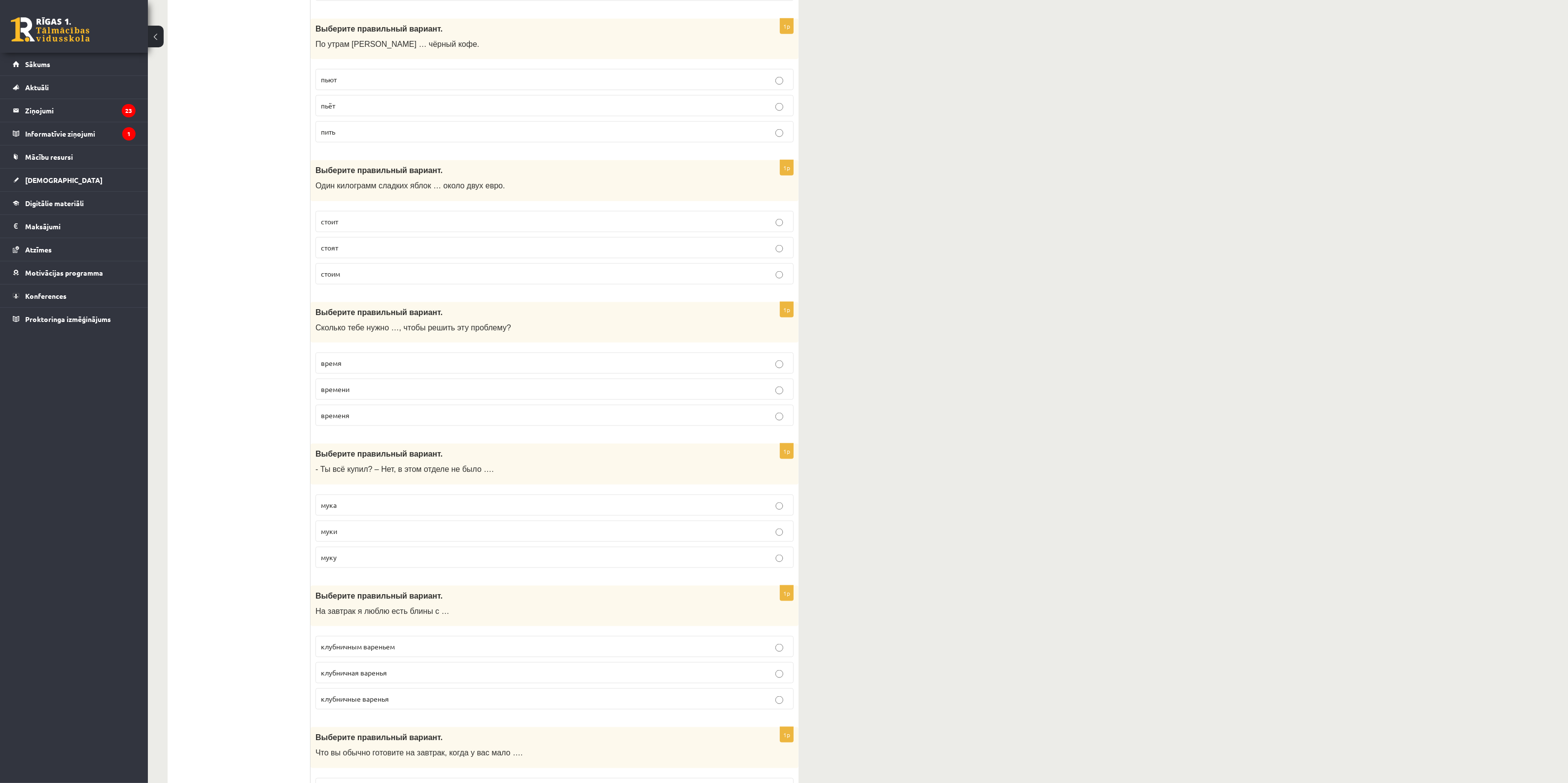
scroll to position [2137, 0]
click at [612, 111] on p "пьёт" at bounding box center [554, 105] width 468 height 10
click at [348, 226] on p "стоит" at bounding box center [554, 221] width 468 height 10
click at [350, 368] on p "время" at bounding box center [554, 363] width 468 height 10
click at [368, 394] on p "времени" at bounding box center [554, 388] width 468 height 10
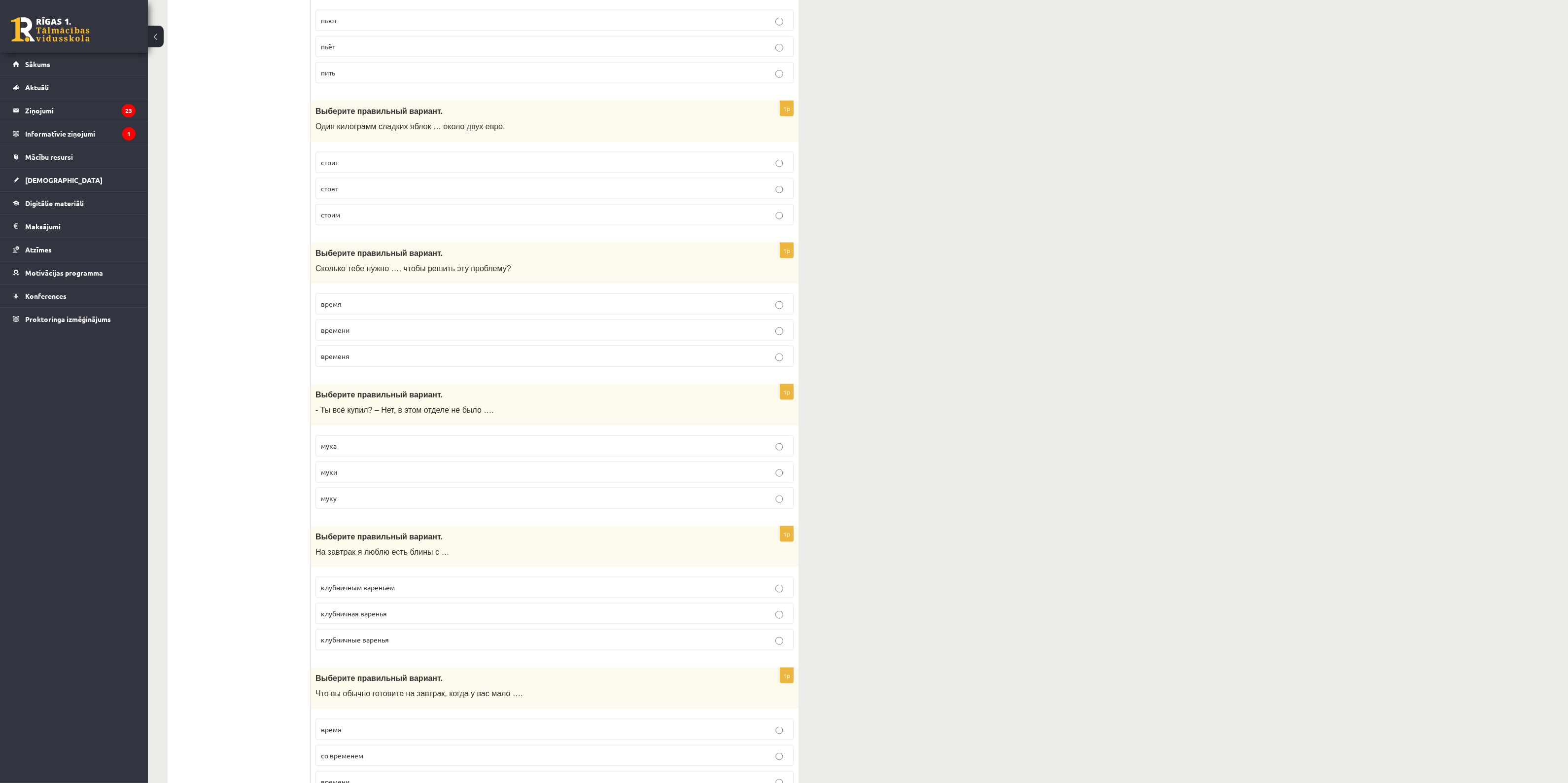
scroll to position [2199, 0]
click at [368, 474] on p "муки" at bounding box center [554, 469] width 468 height 10
click at [395, 588] on span "клубничным вареньем" at bounding box center [358, 584] width 74 height 9
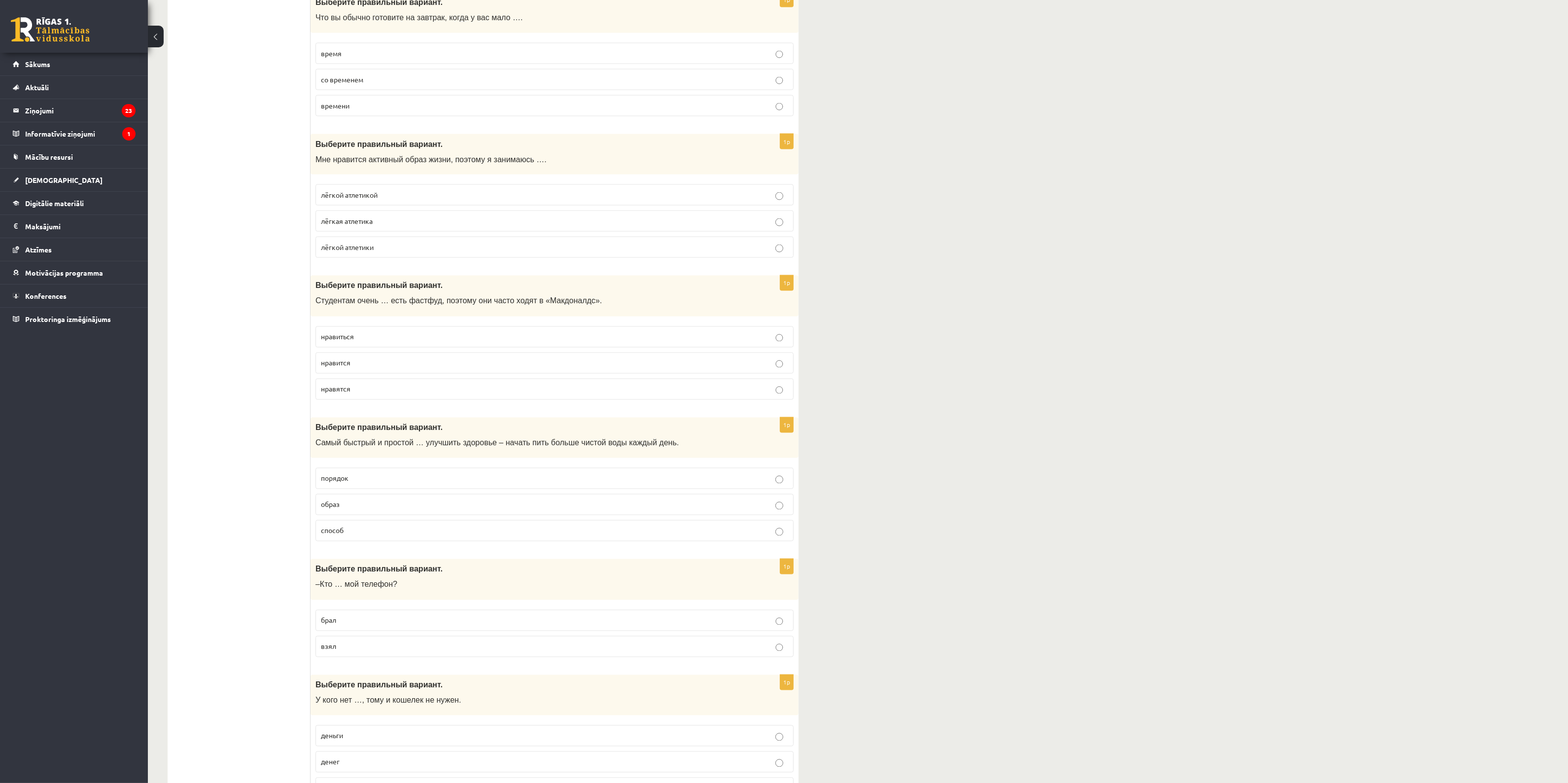
scroll to position [2876, 0]
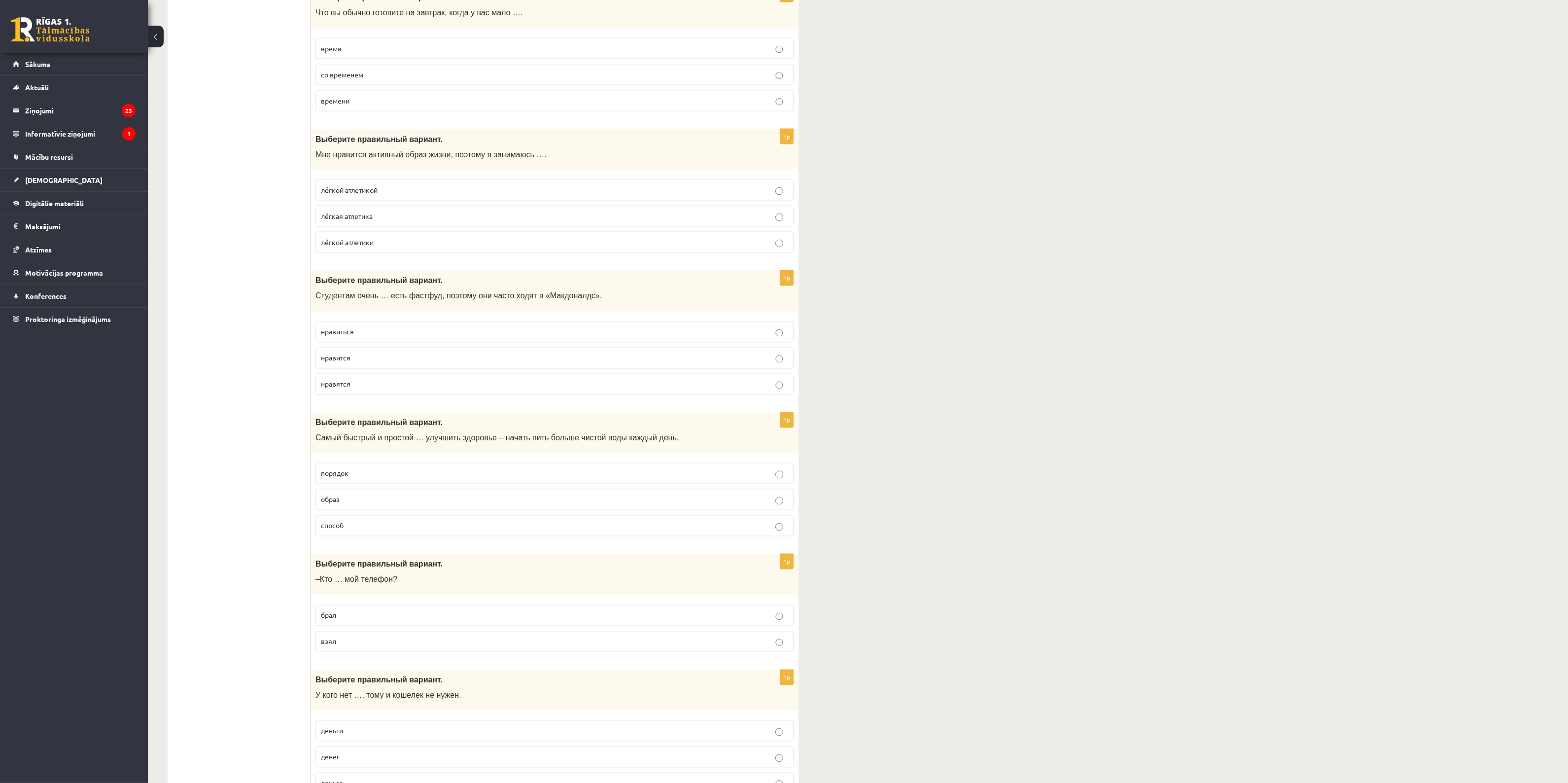
click at [374, 106] on p "времени" at bounding box center [554, 100] width 468 height 10
click at [370, 246] on span "лёгкой атлетики" at bounding box center [347, 242] width 53 height 9
click at [396, 195] on p "лёгкой атлетикой" at bounding box center [554, 190] width 468 height 10
click at [440, 369] on label "нравится" at bounding box center [554, 358] width 479 height 21
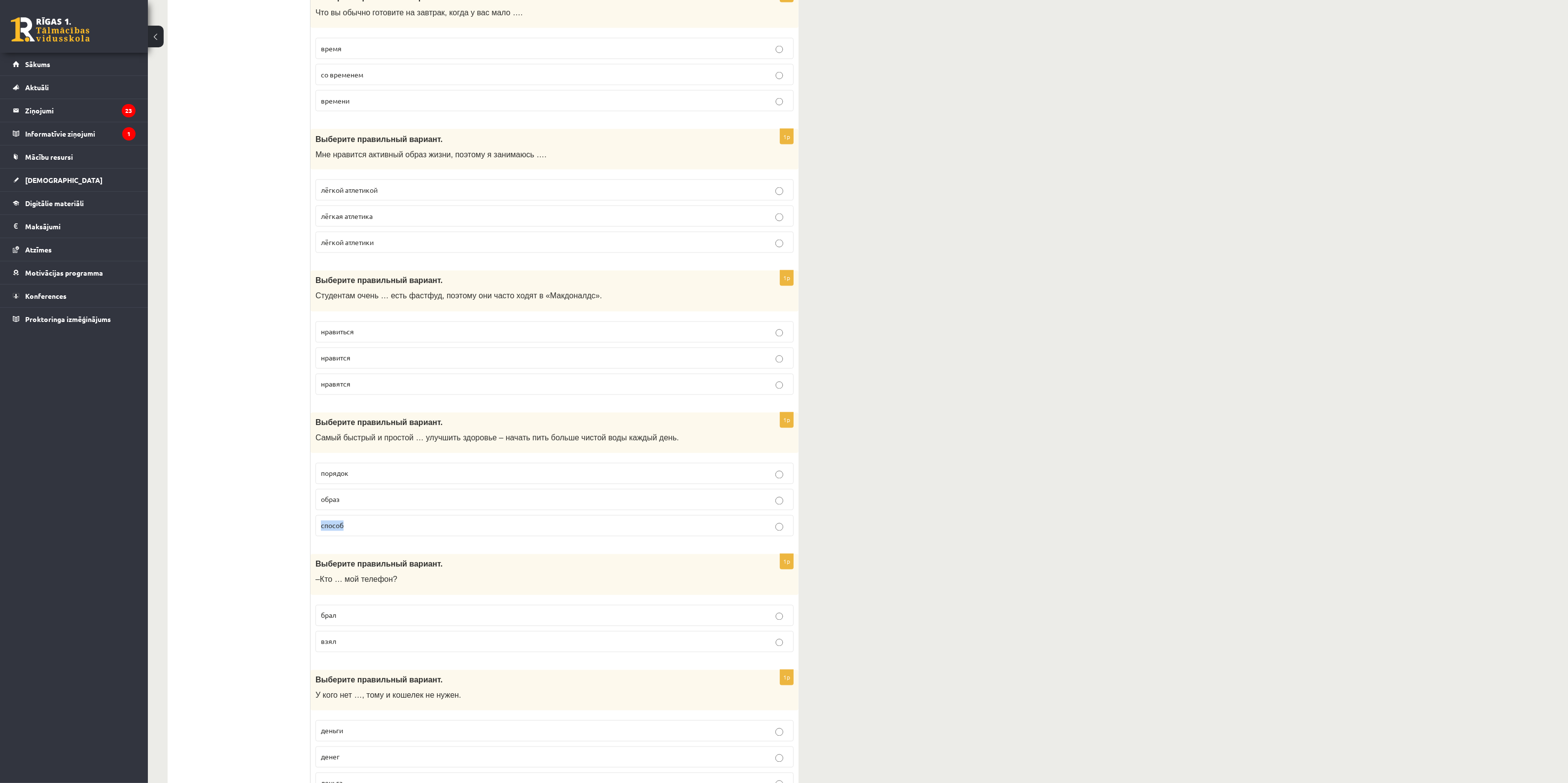
drag, startPoint x: 364, startPoint y: 531, endPoint x: 351, endPoint y: 543, distance: 17.7
click at [360, 537] on fieldset "порядок образ способ" at bounding box center [554, 499] width 479 height 81
click at [351, 531] on p "способ" at bounding box center [554, 526] width 468 height 10
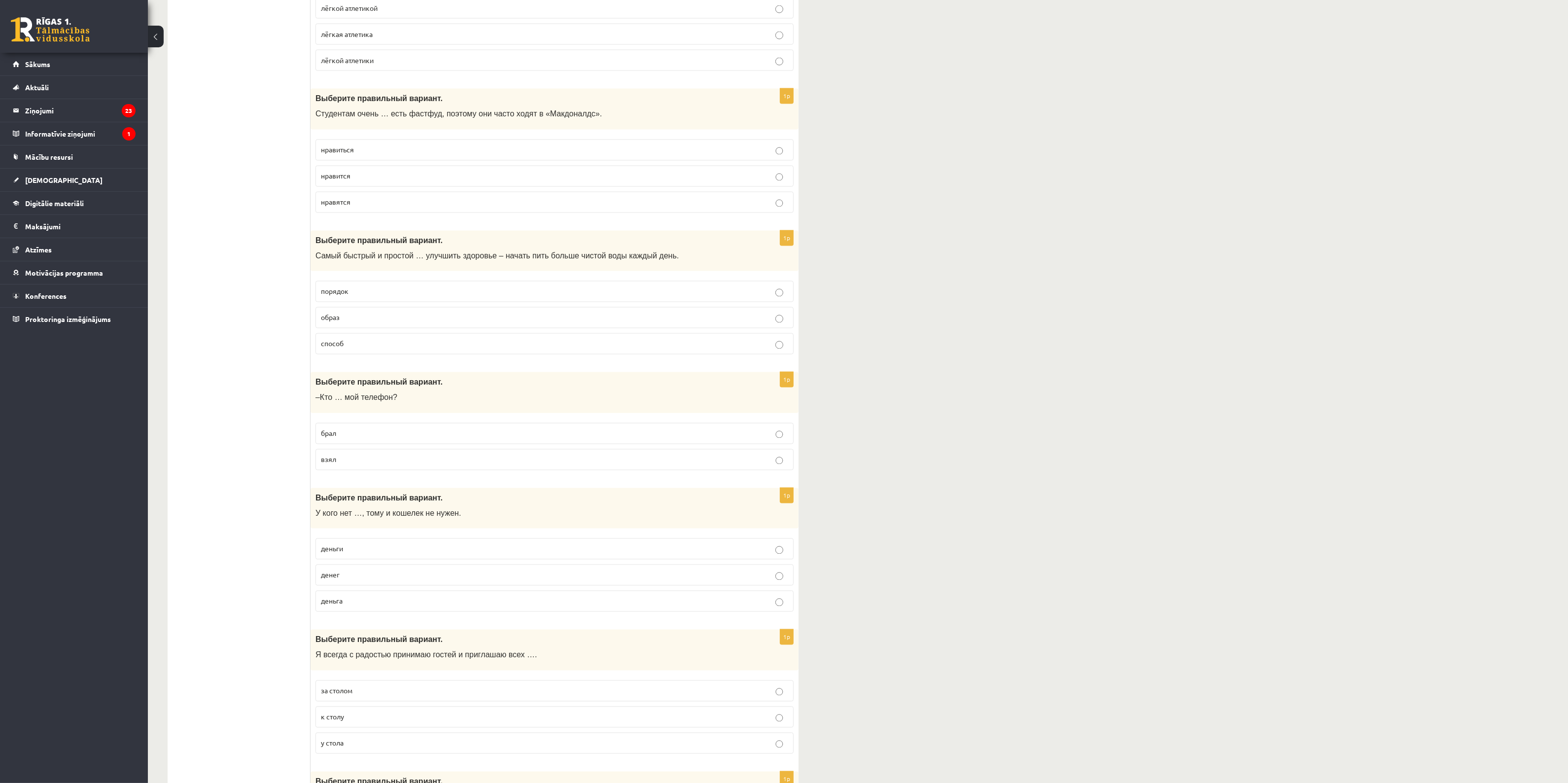
scroll to position [3061, 0]
click at [362, 462] on p "взял" at bounding box center [554, 456] width 468 height 10
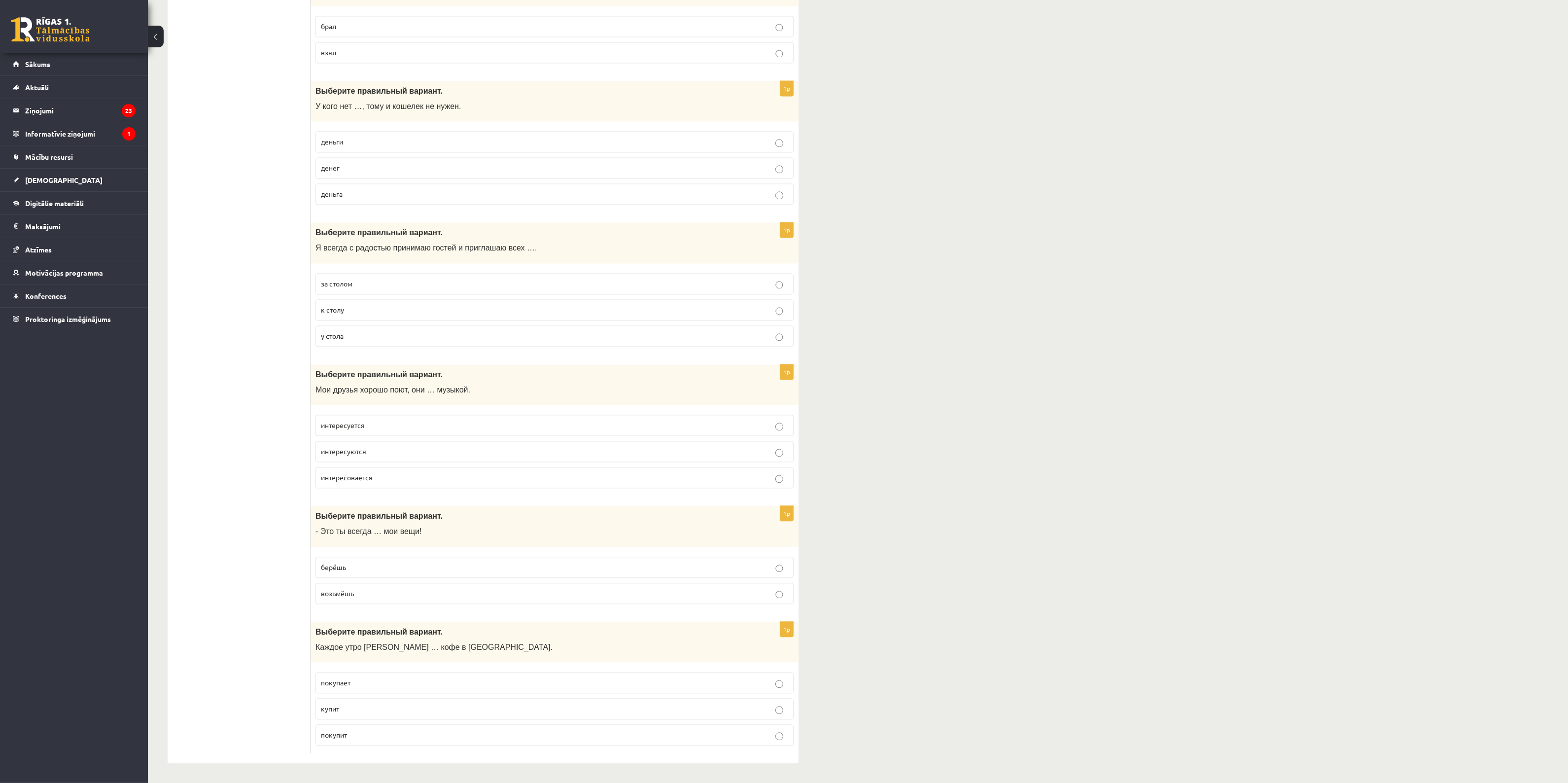
scroll to position [3492, 0]
click at [351, 164] on p "денег" at bounding box center [554, 168] width 468 height 10
click at [362, 305] on p "к столу" at bounding box center [554, 310] width 468 height 10
click at [382, 452] on p "интересуются" at bounding box center [554, 451] width 468 height 10
click at [366, 569] on p "берёшь" at bounding box center [554, 567] width 468 height 10
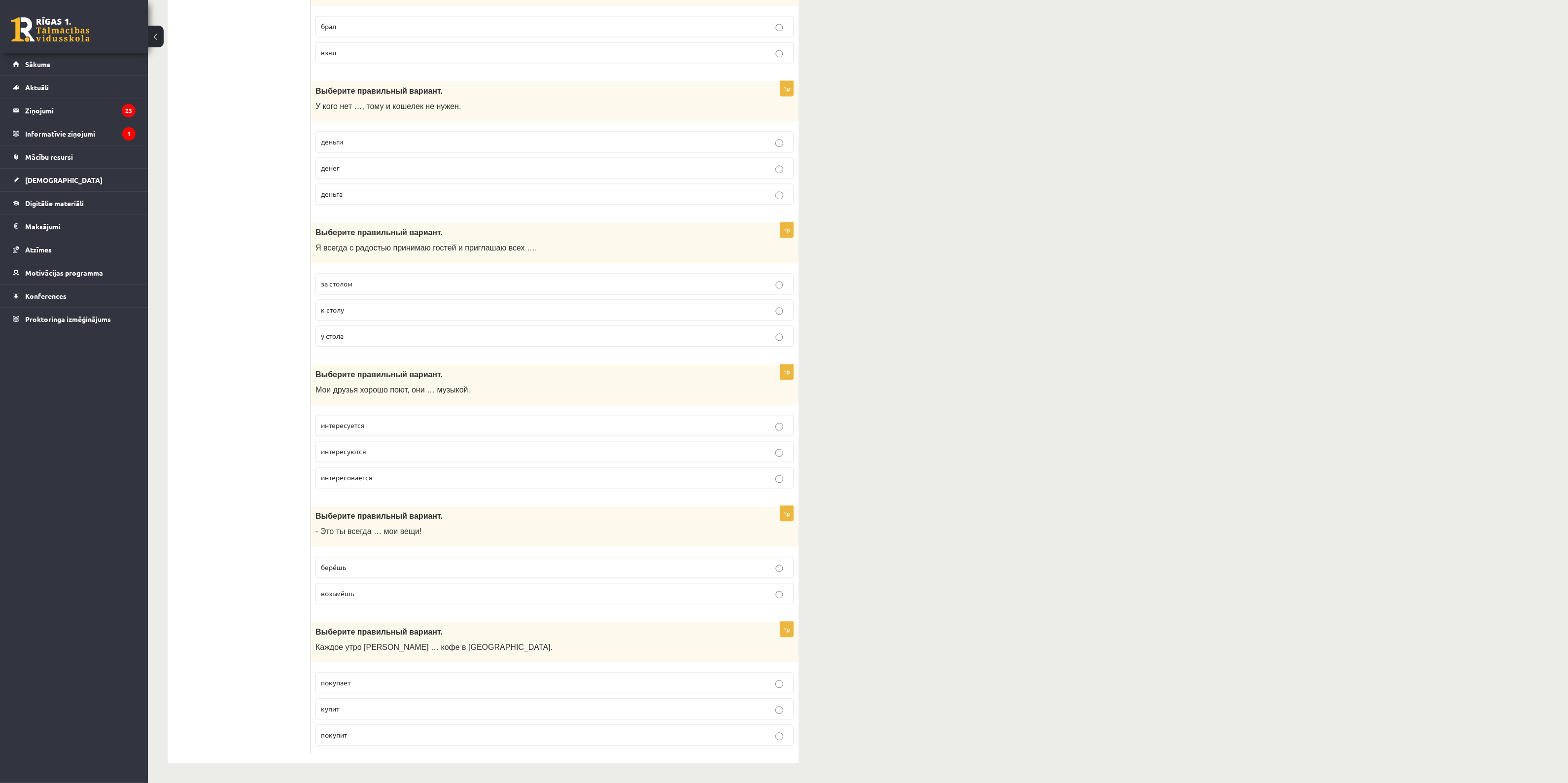
click at [369, 682] on p "покупает" at bounding box center [554, 683] width 468 height 10
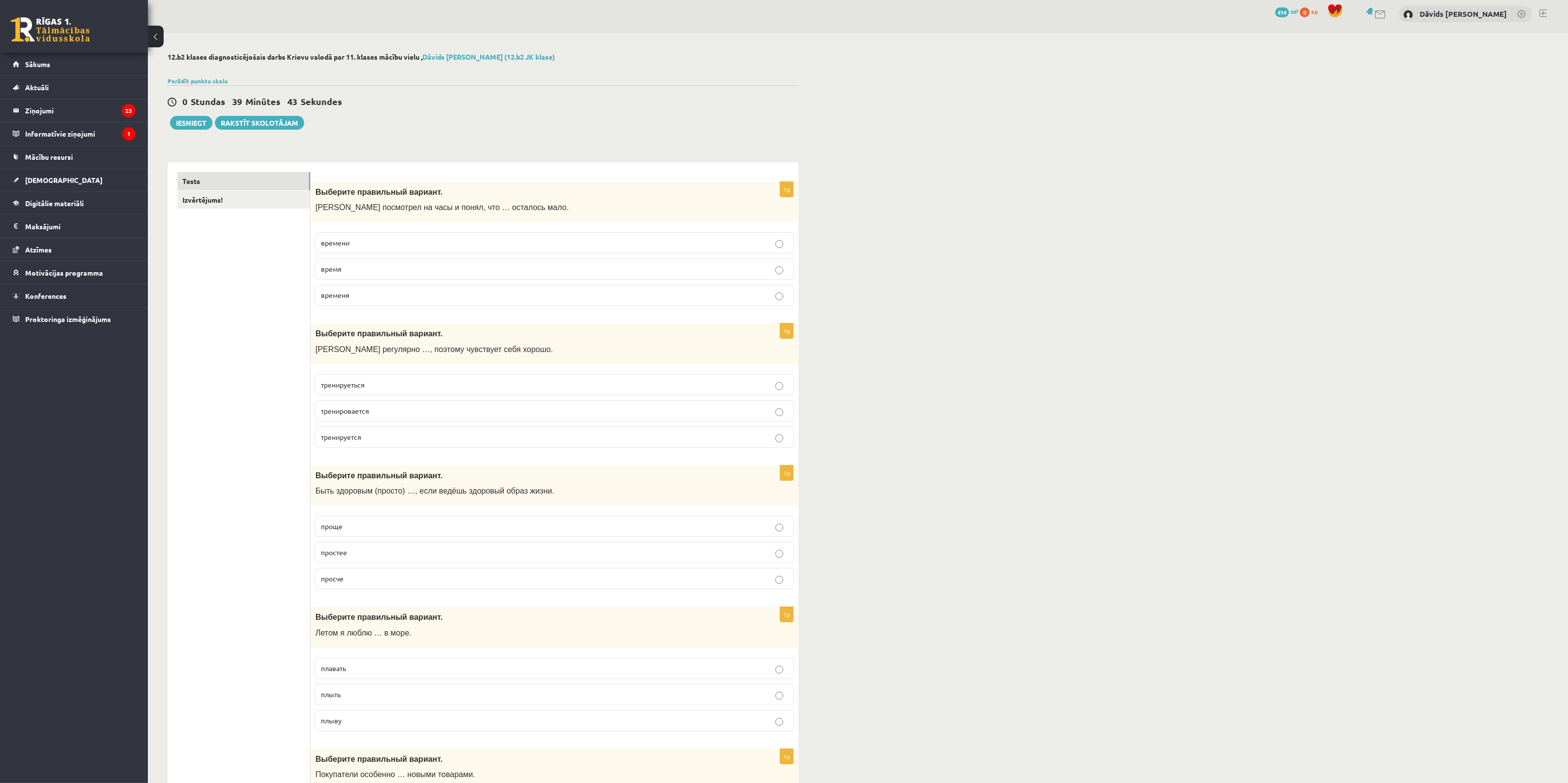
scroll to position [0, 0]
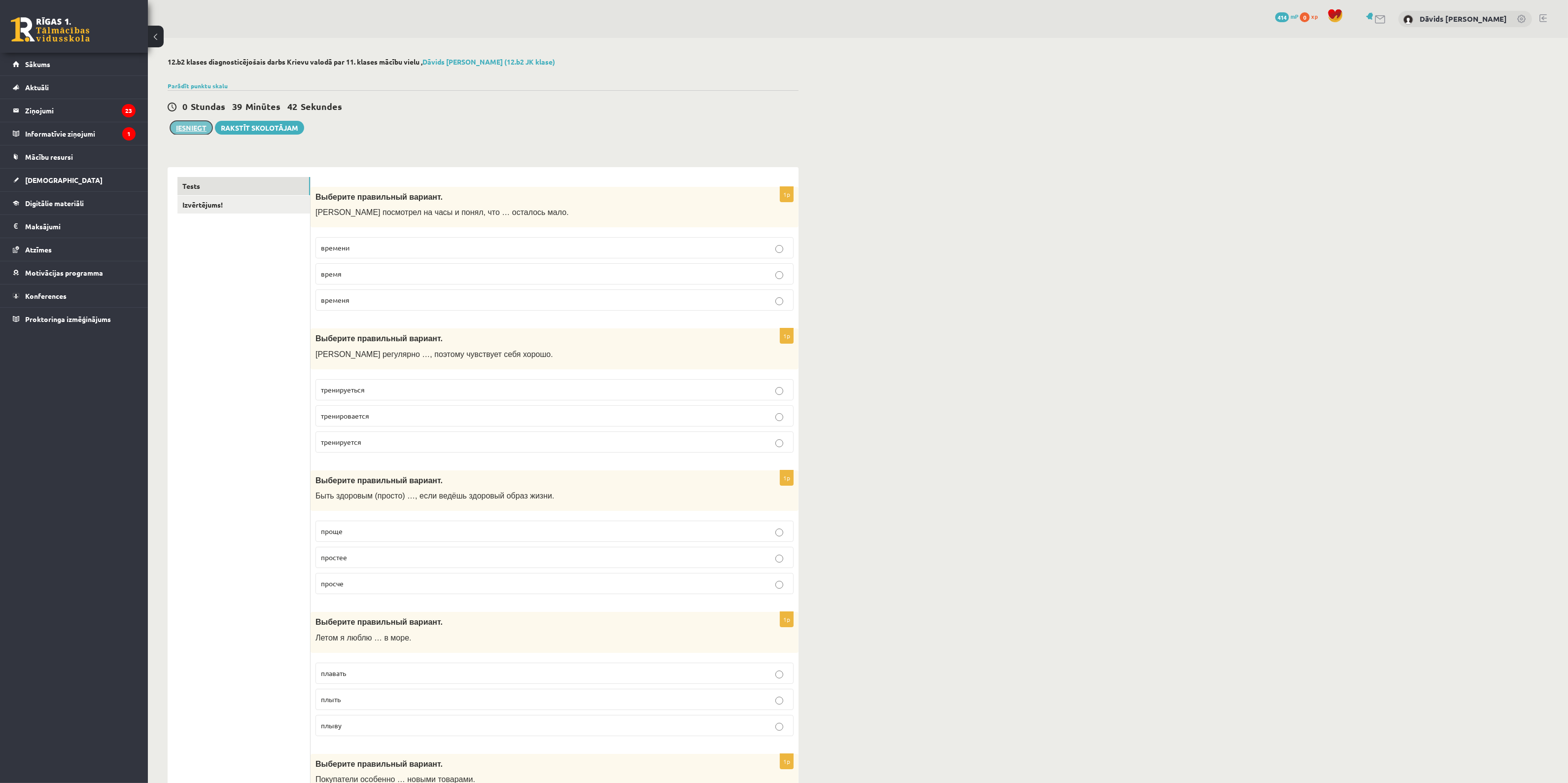
click at [200, 130] on button "Iesniegt" at bounding box center [192, 127] width 42 height 14
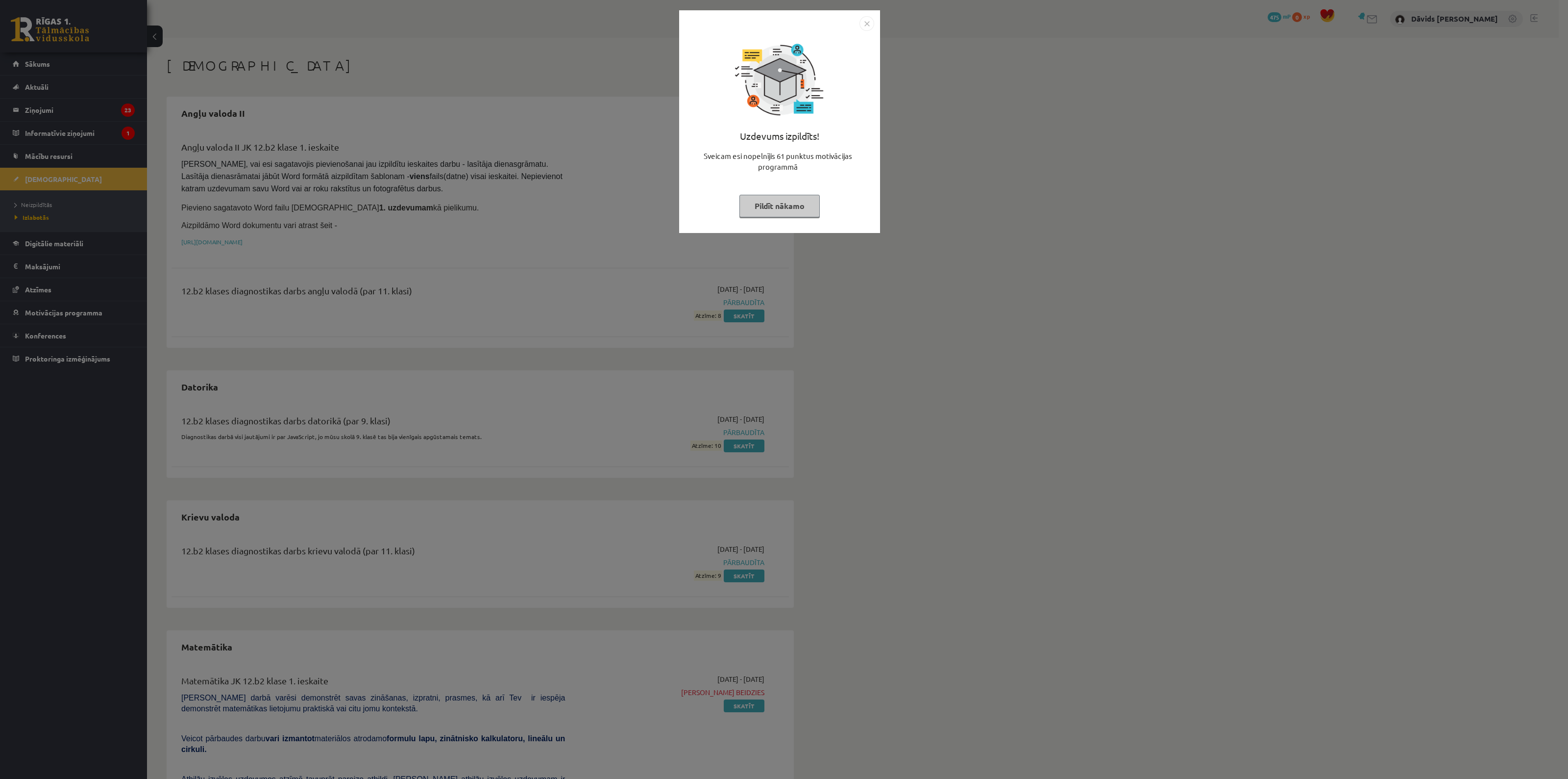
click at [867, 22] on img "Close" at bounding box center [867, 24] width 15 height 15
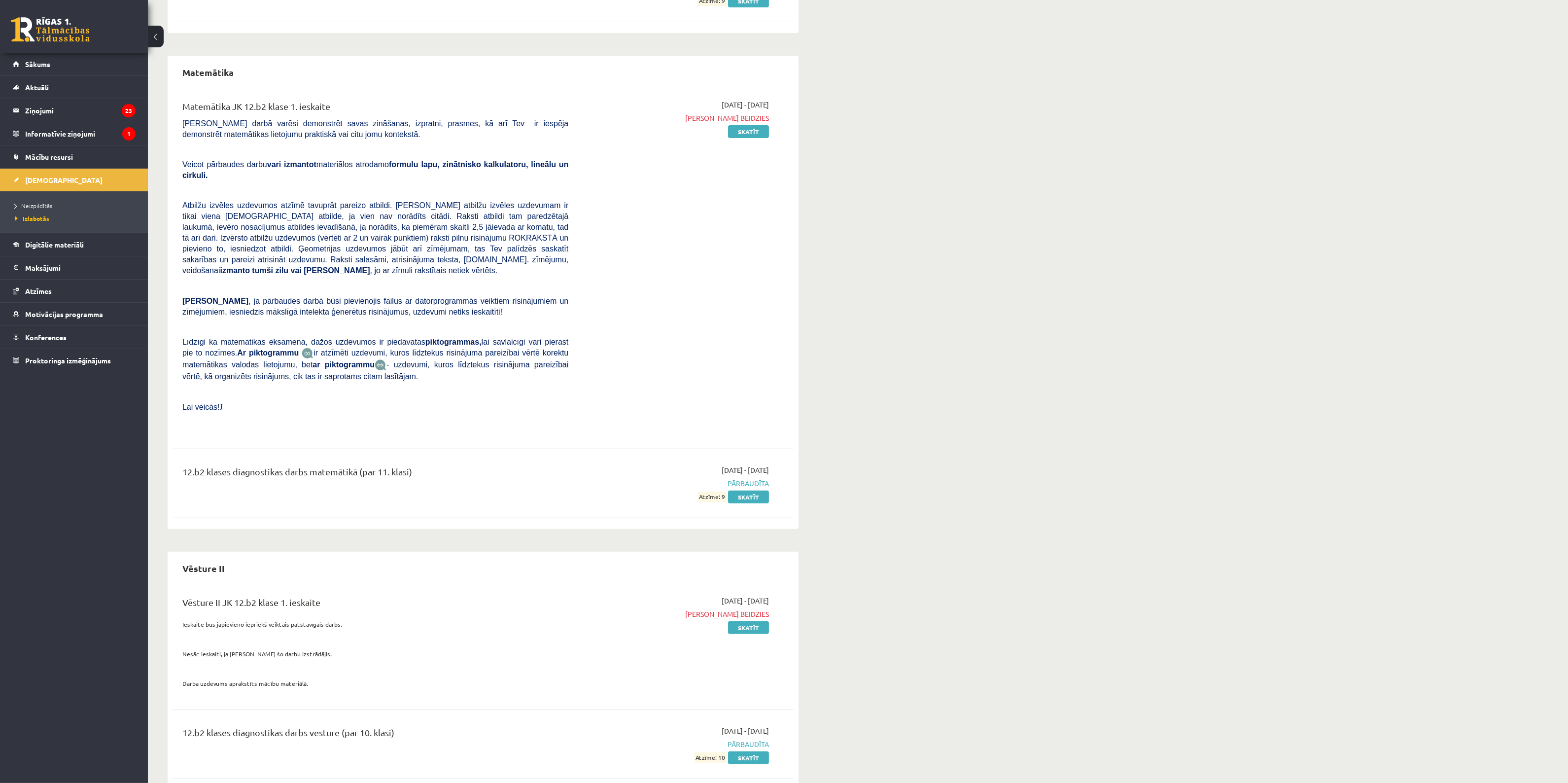
scroll to position [580, 0]
drag, startPoint x: 769, startPoint y: 98, endPoint x: 731, endPoint y: 99, distance: 38.0
click at [731, 99] on div "2025-09-01 - 2025-09-15 Termiņš beidzies Skatīt" at bounding box center [676, 263] width 201 height 333
copy span "2025-09-15"
click at [877, 96] on div "Ieskaites Angļu valoda II Angļu valoda II JK 12.b2 klase 1. ieskaite Pārliecini…" at bounding box center [857, 132] width 1420 height 1349
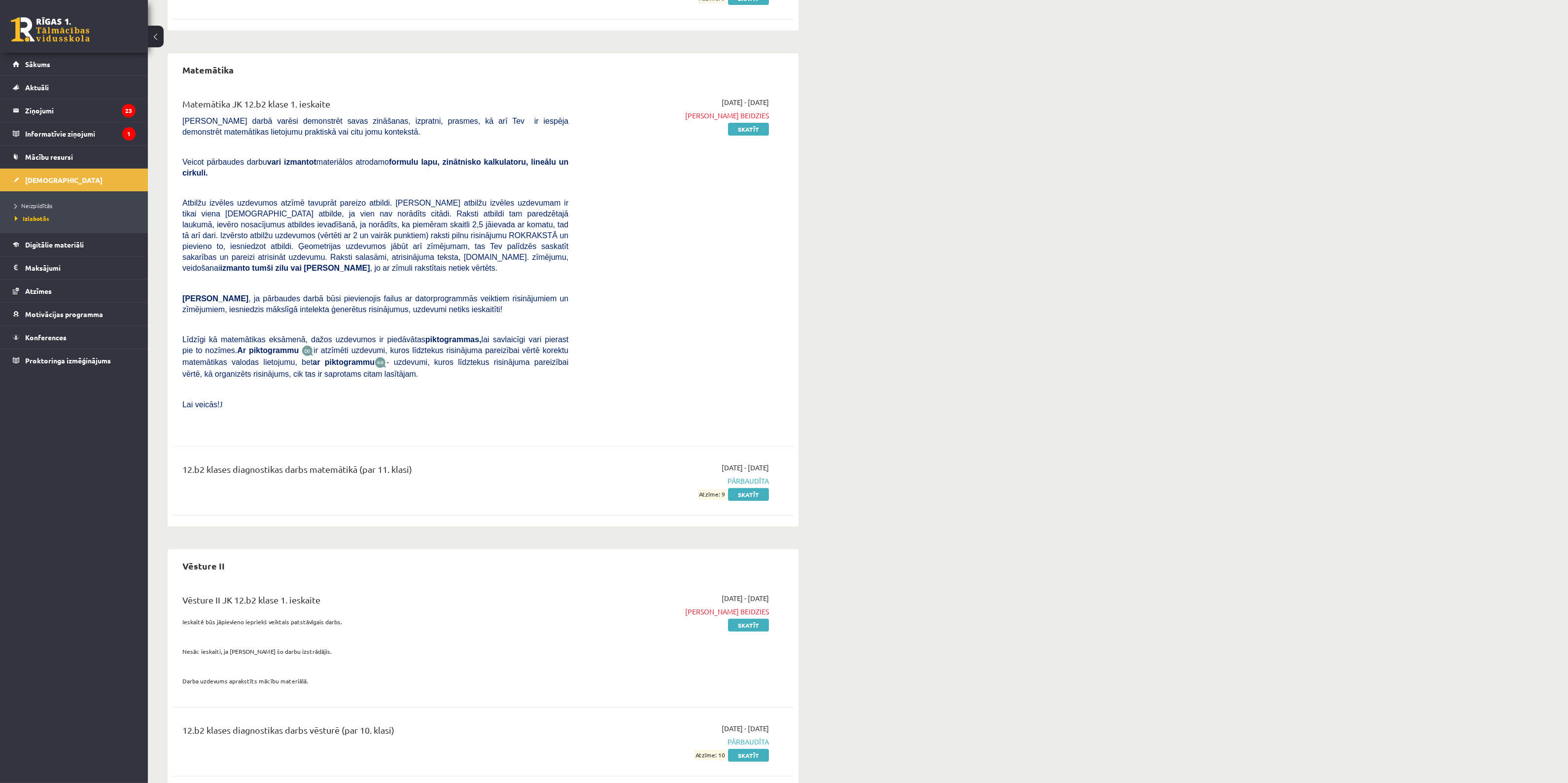
scroll to position [0, 0]
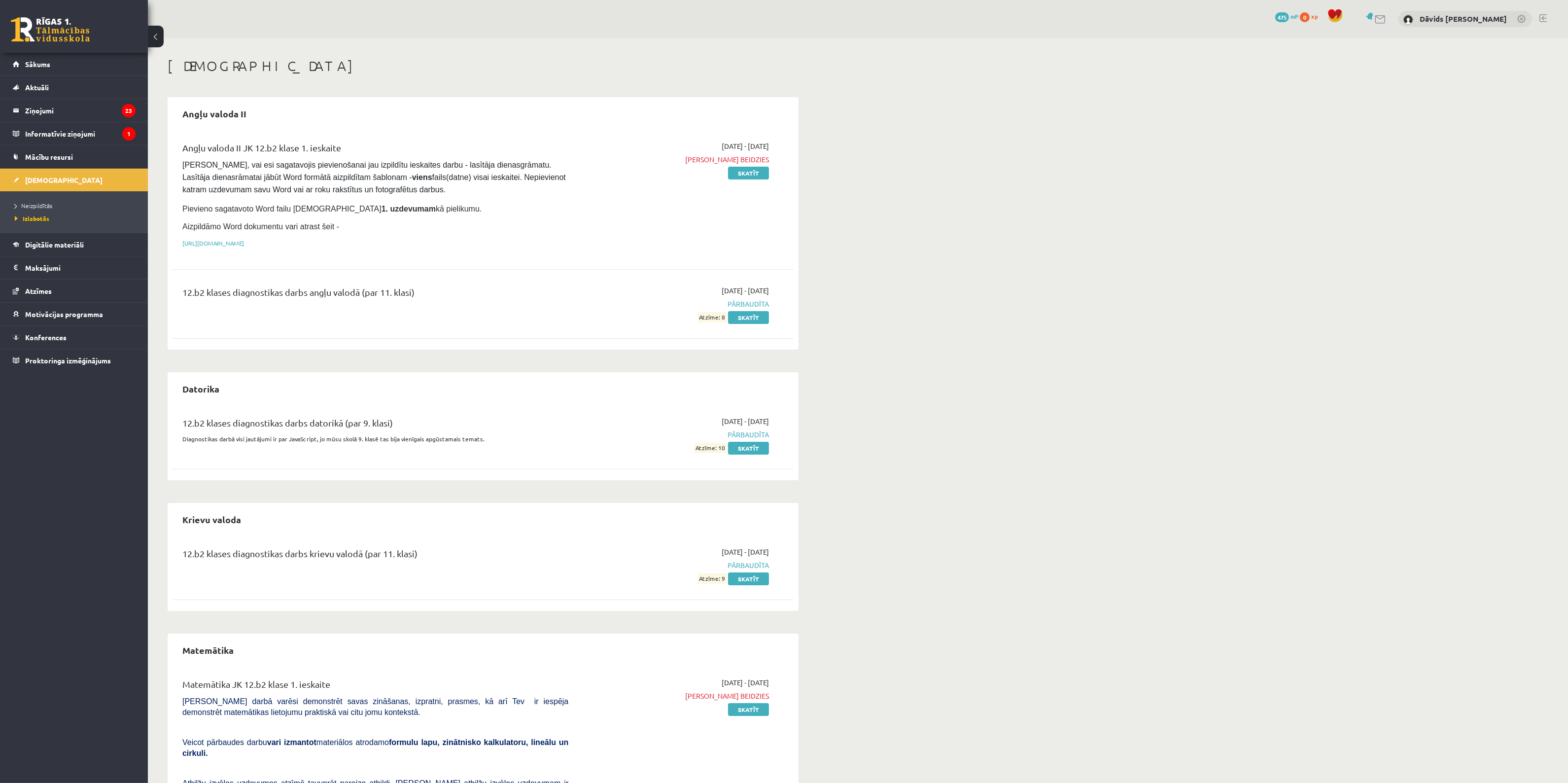
click at [843, 439] on div "Ieskaites Angļu valoda II Angļu valoda II JK 12.b2 klase 1. ieskaite Pārliecini…" at bounding box center [857, 712] width 1420 height 1349
click at [763, 578] on link "Skatīt" at bounding box center [749, 578] width 41 height 13
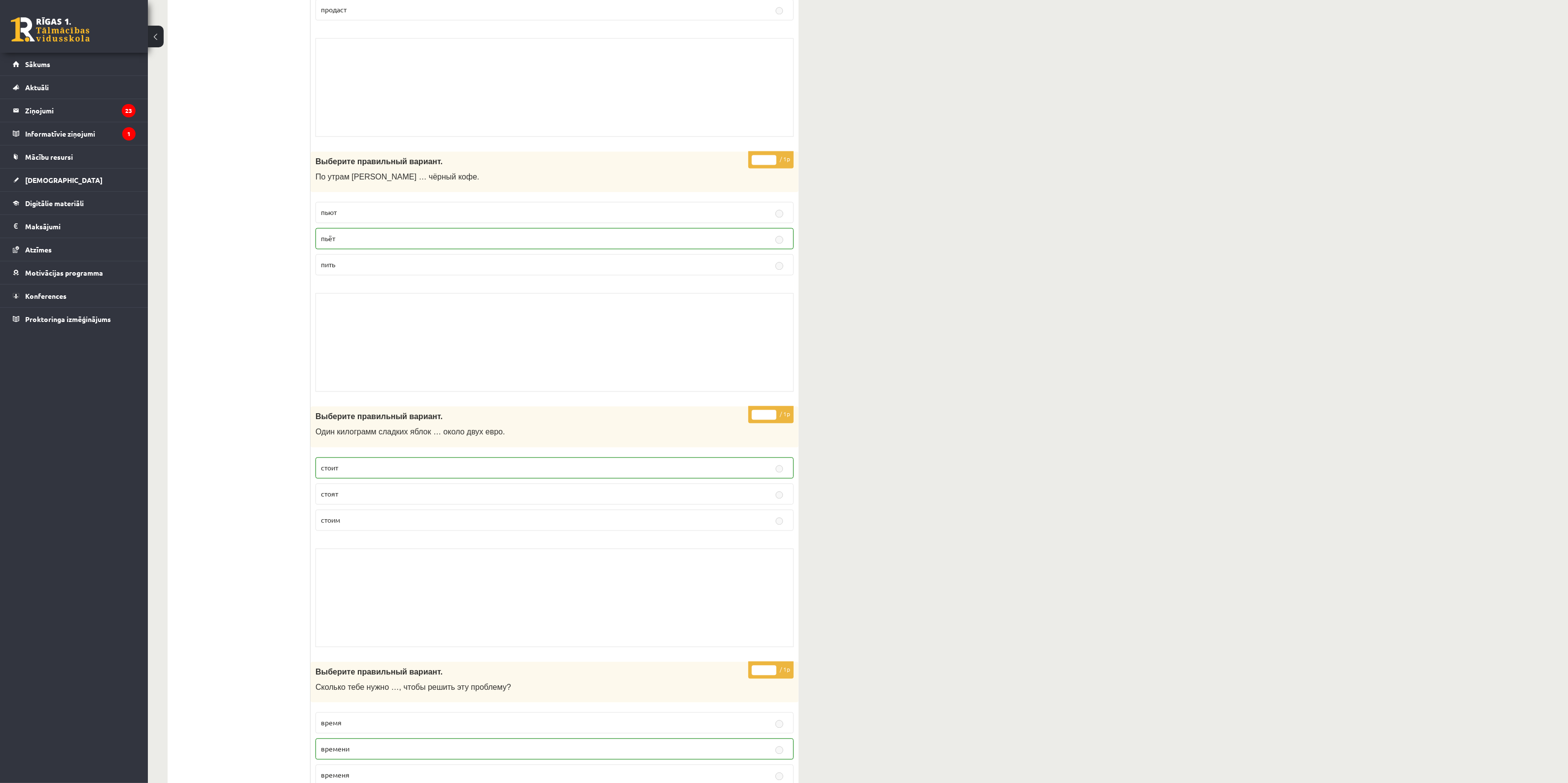
scroll to position [3573, 0]
